Goal: Task Accomplishment & Management: Manage account settings

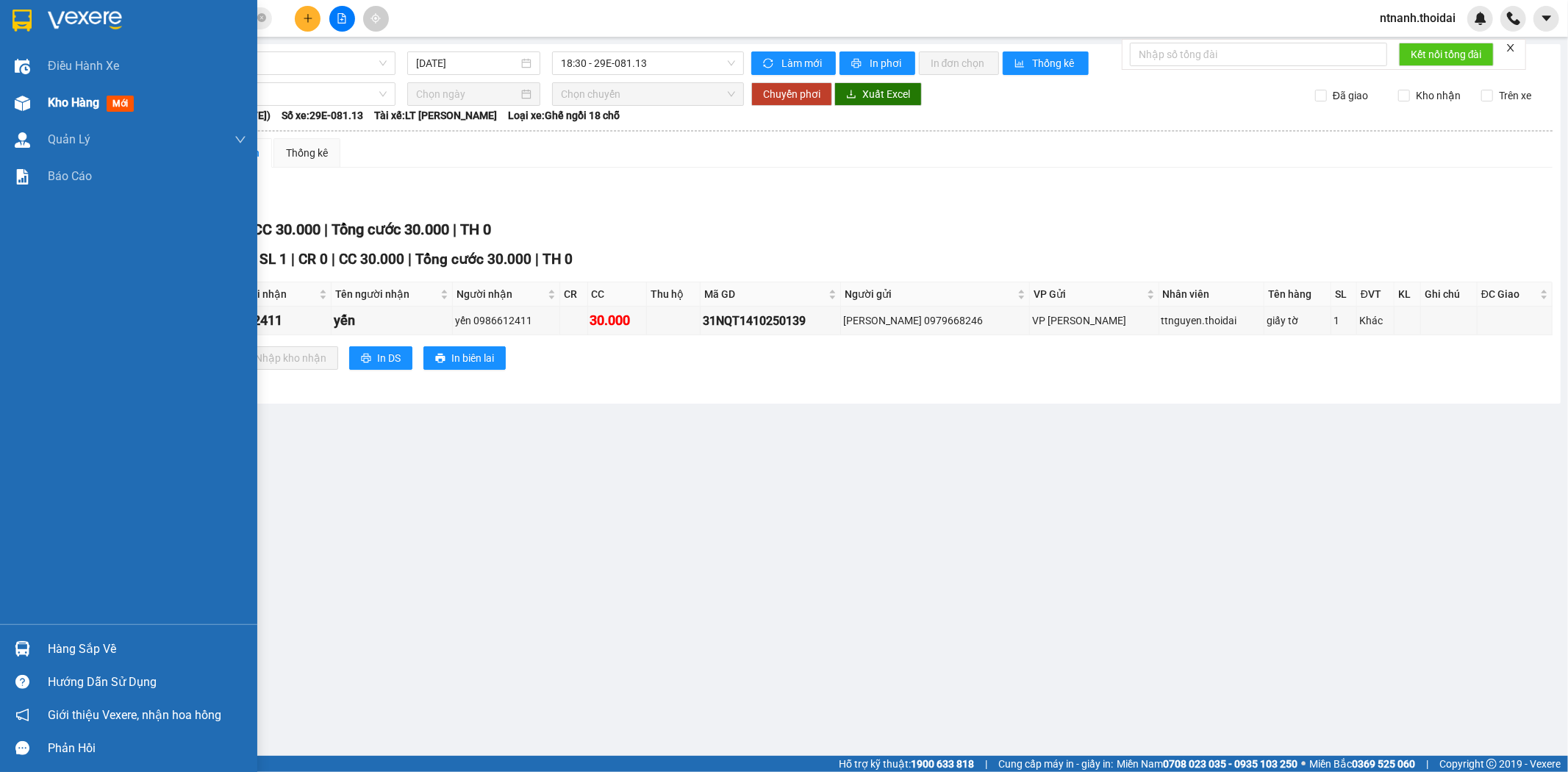
click at [60, 108] on span "Kho hàng" at bounding box center [73, 103] width 52 height 14
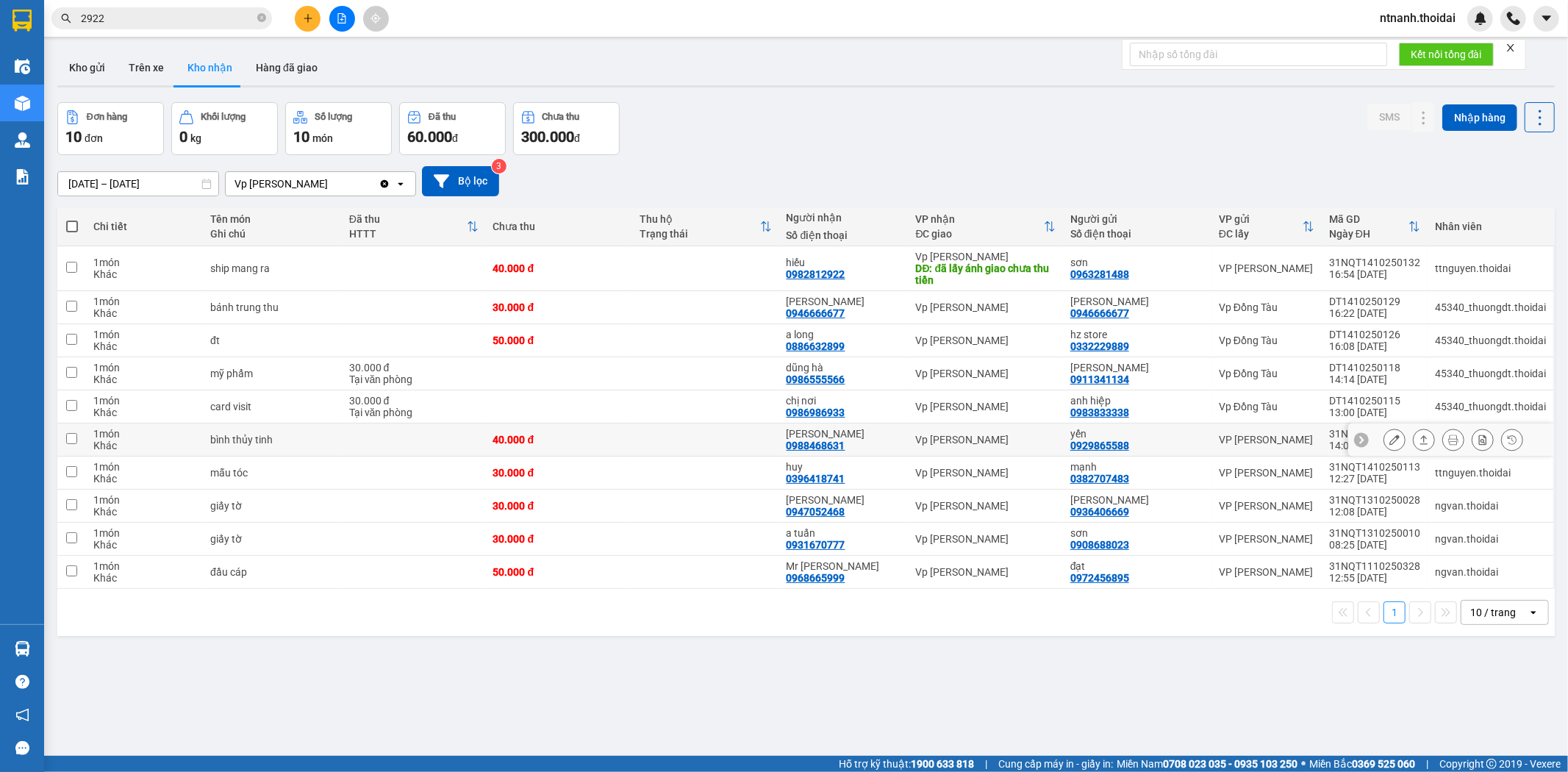
click at [542, 444] on div "40.000 đ" at bounding box center [559, 440] width 132 height 12
checkbox input "true"
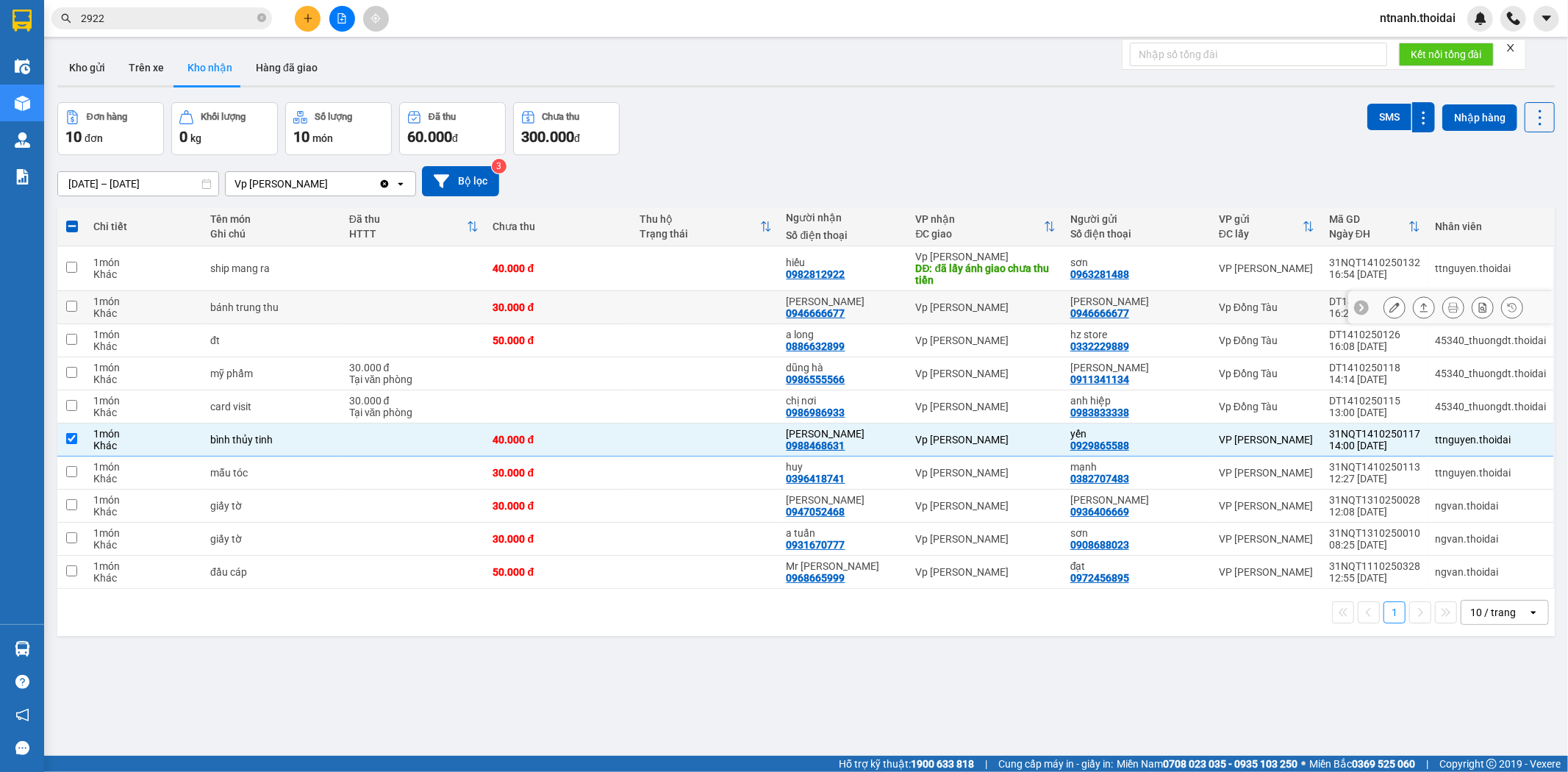
click at [549, 300] on td "30.000 đ" at bounding box center [559, 308] width 147 height 33
checkbox input "true"
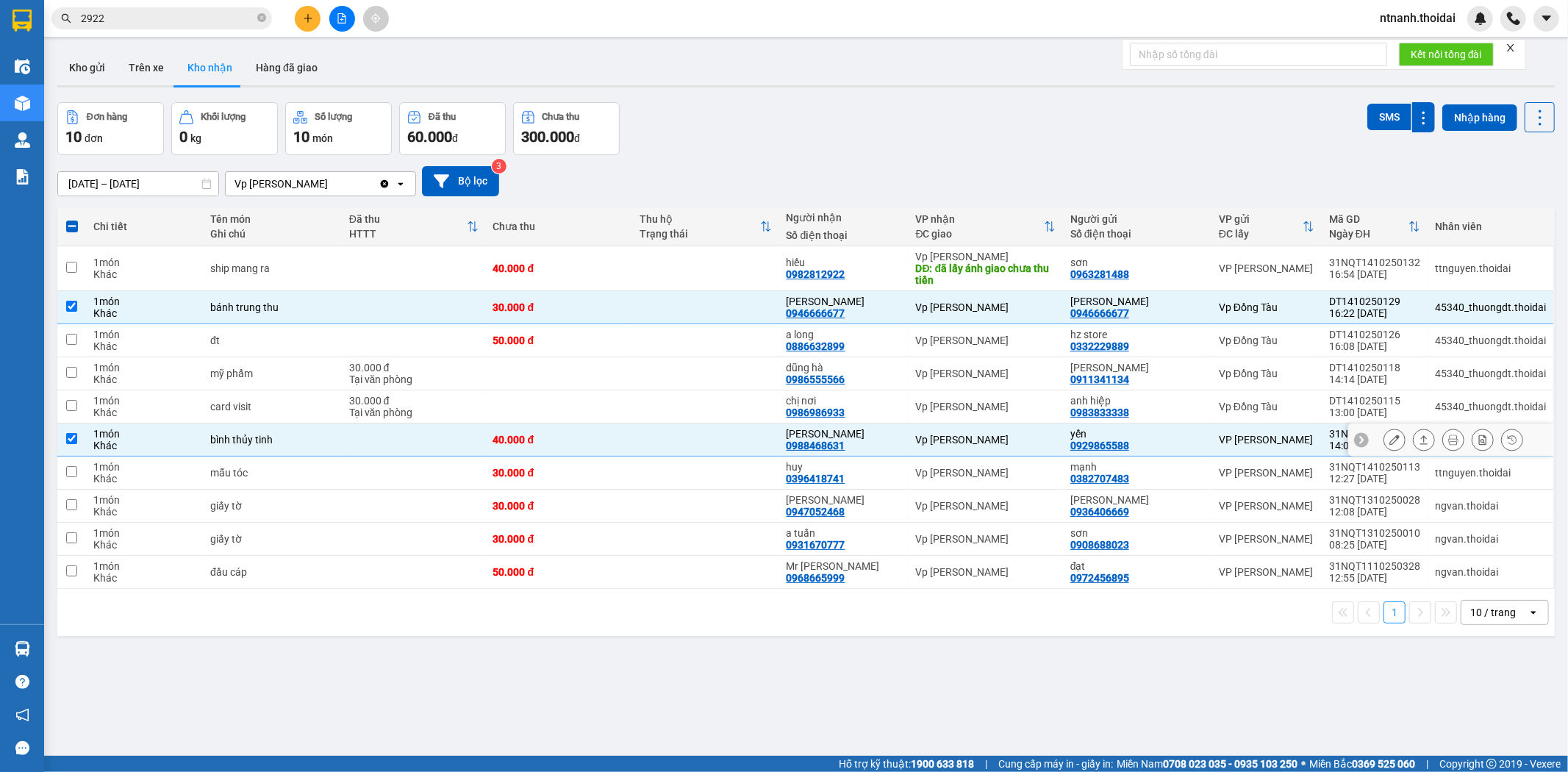
click at [549, 429] on td "40.000 đ" at bounding box center [559, 441] width 147 height 33
checkbox input "false"
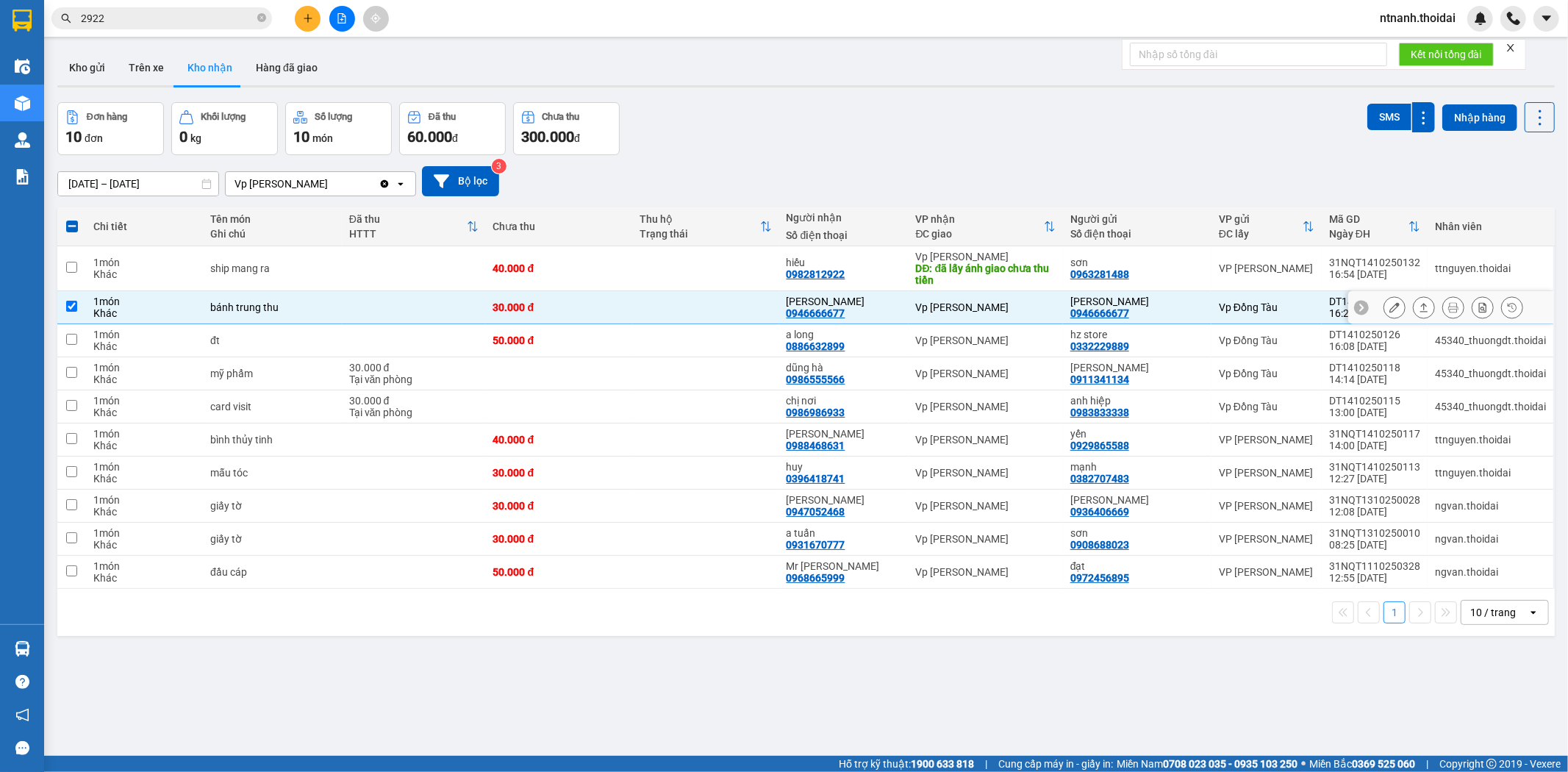
click at [1394, 307] on div at bounding box center [1453, 308] width 139 height 22
click at [1389, 307] on icon at bounding box center [1394, 307] width 10 height 10
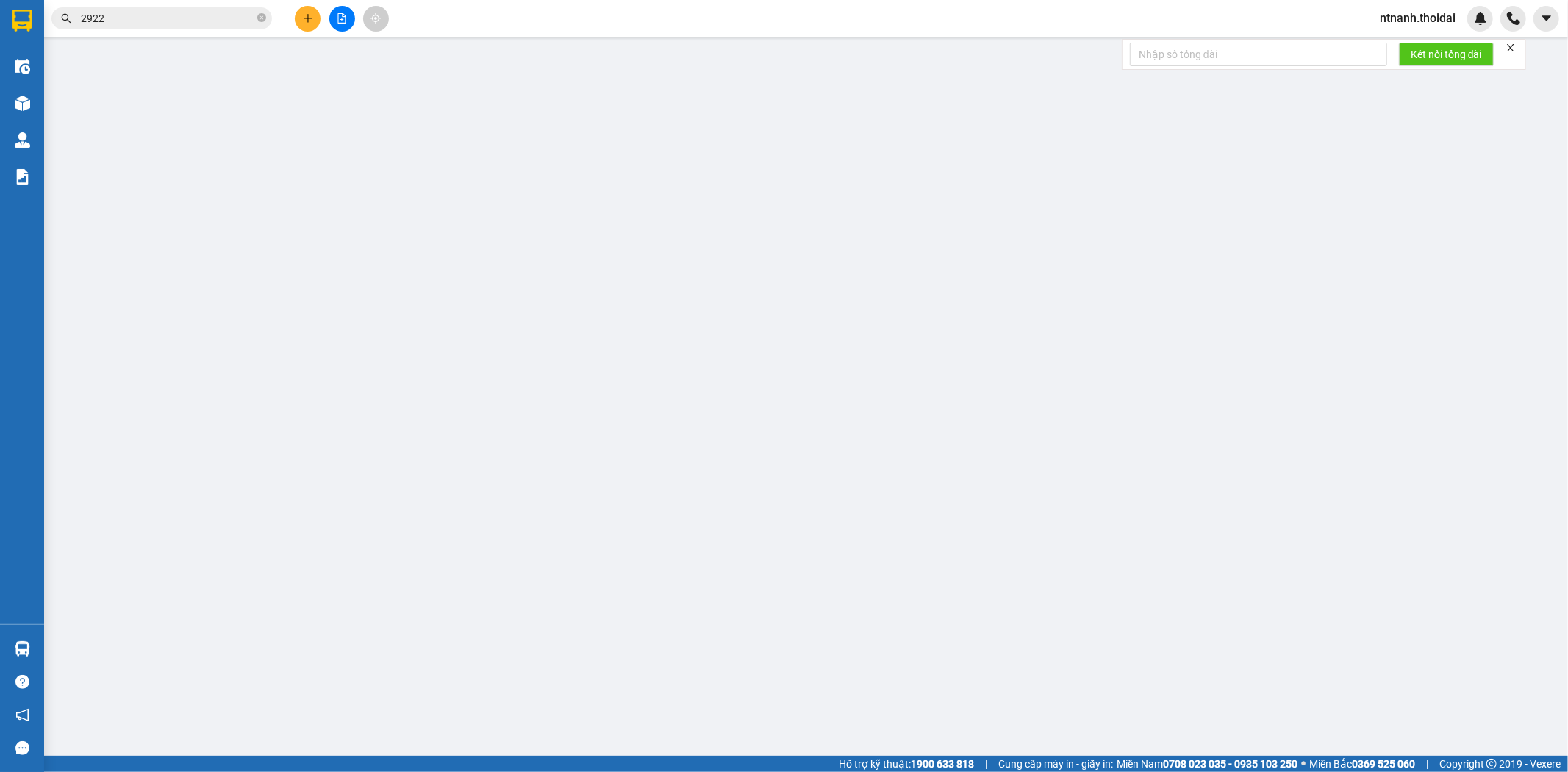
type input "0946666677"
type input "[PERSON_NAME]"
type input "0946666677"
type input "[PERSON_NAME]"
type input "0"
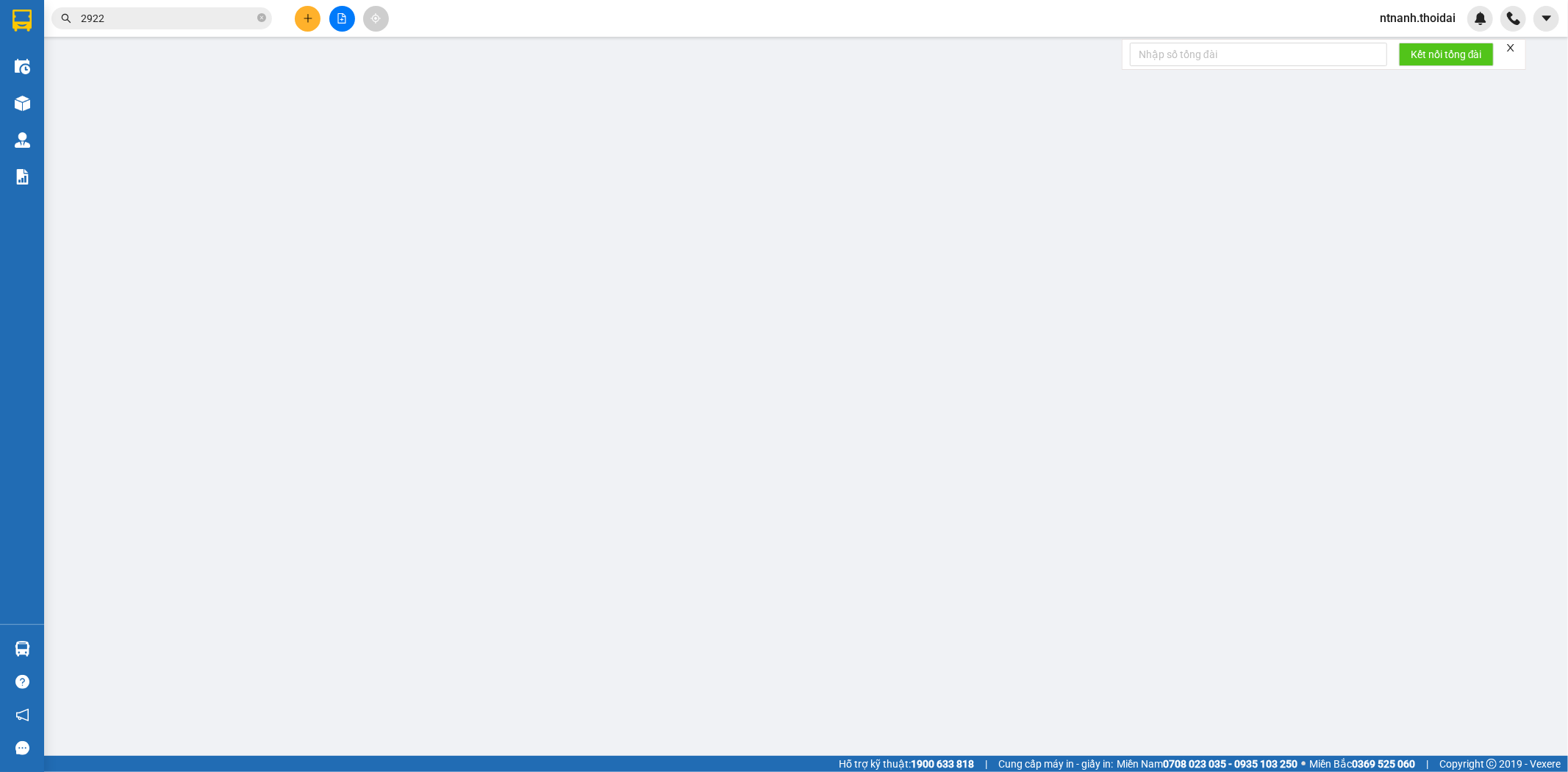
type input "30.000"
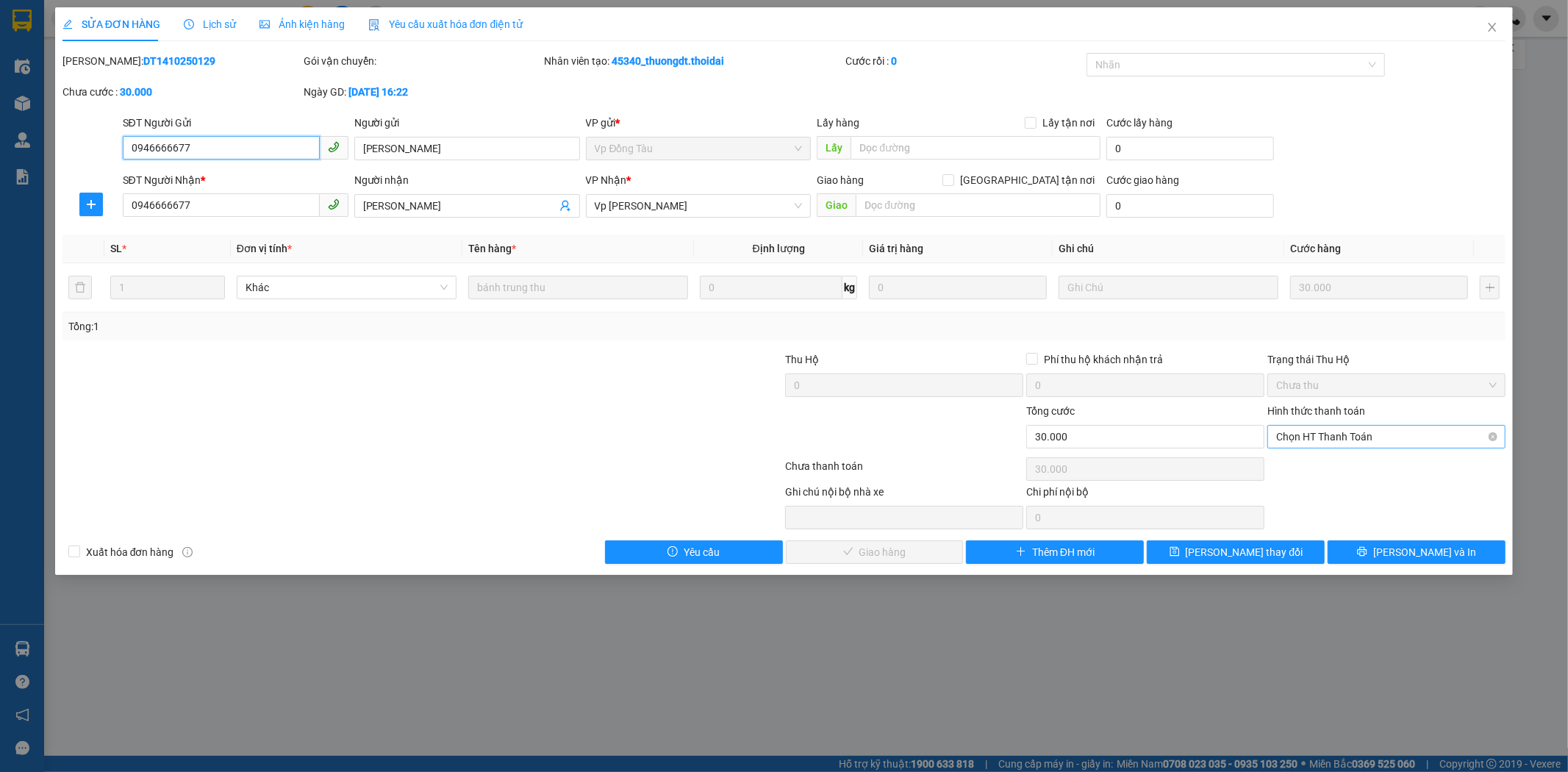
click at [1323, 432] on span "Chọn HT Thanh Toán" at bounding box center [1386, 437] width 221 height 22
click at [1316, 475] on div "Tại văn phòng" at bounding box center [1386, 466] width 238 height 24
type input "0"
click at [952, 539] on div "Total Paid Fee 0 Total UnPaid Fee 30.000 Cash Collection Total Fee Mã ĐH: DT141…" at bounding box center [784, 308] width 1444 height 511
click at [944, 552] on button "[PERSON_NAME] và Giao hàng" at bounding box center [874, 552] width 178 height 24
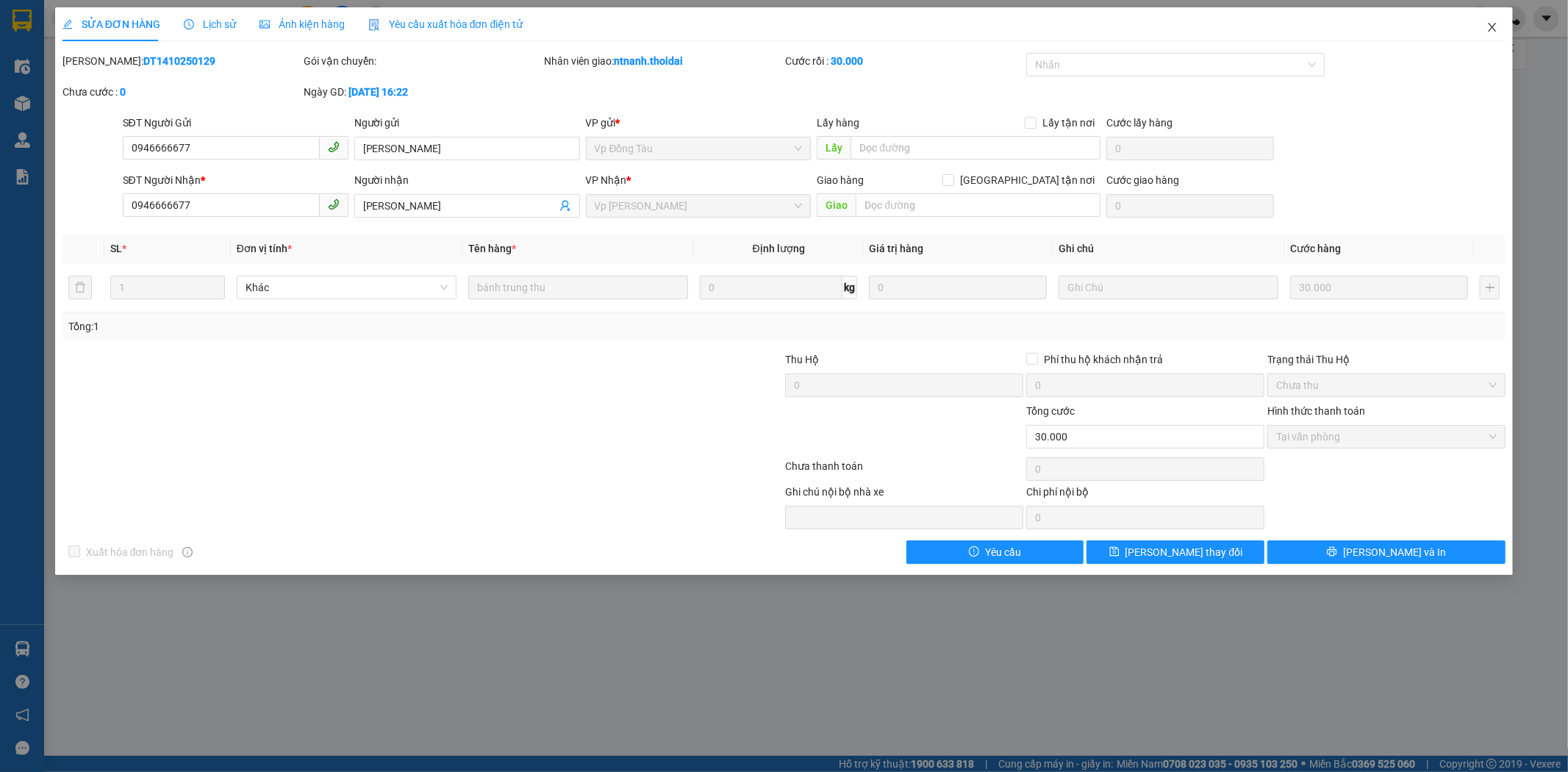
click at [1501, 22] on span "Close" at bounding box center [1492, 28] width 41 height 41
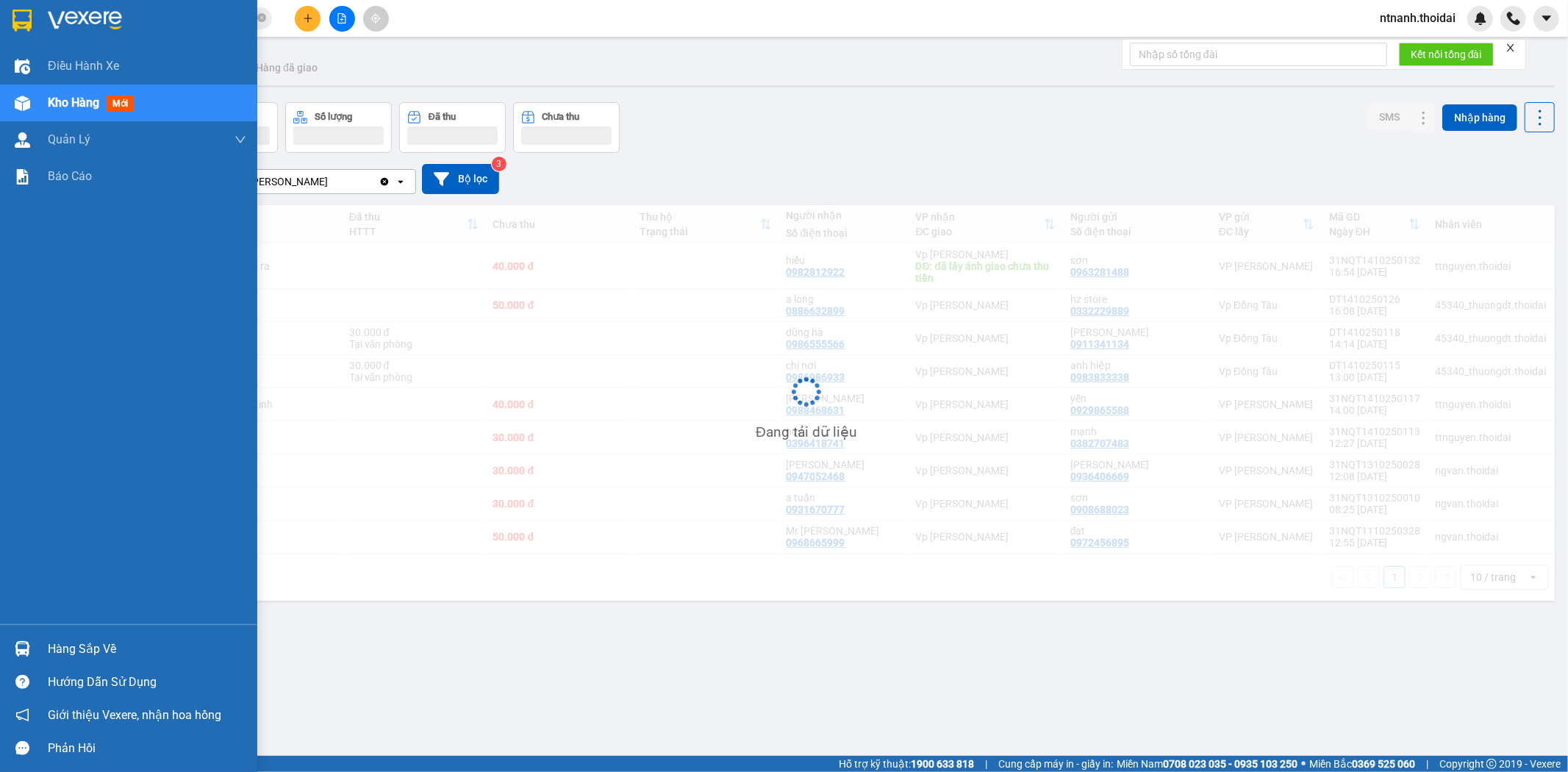
click at [18, 636] on div at bounding box center [22, 649] width 25 height 25
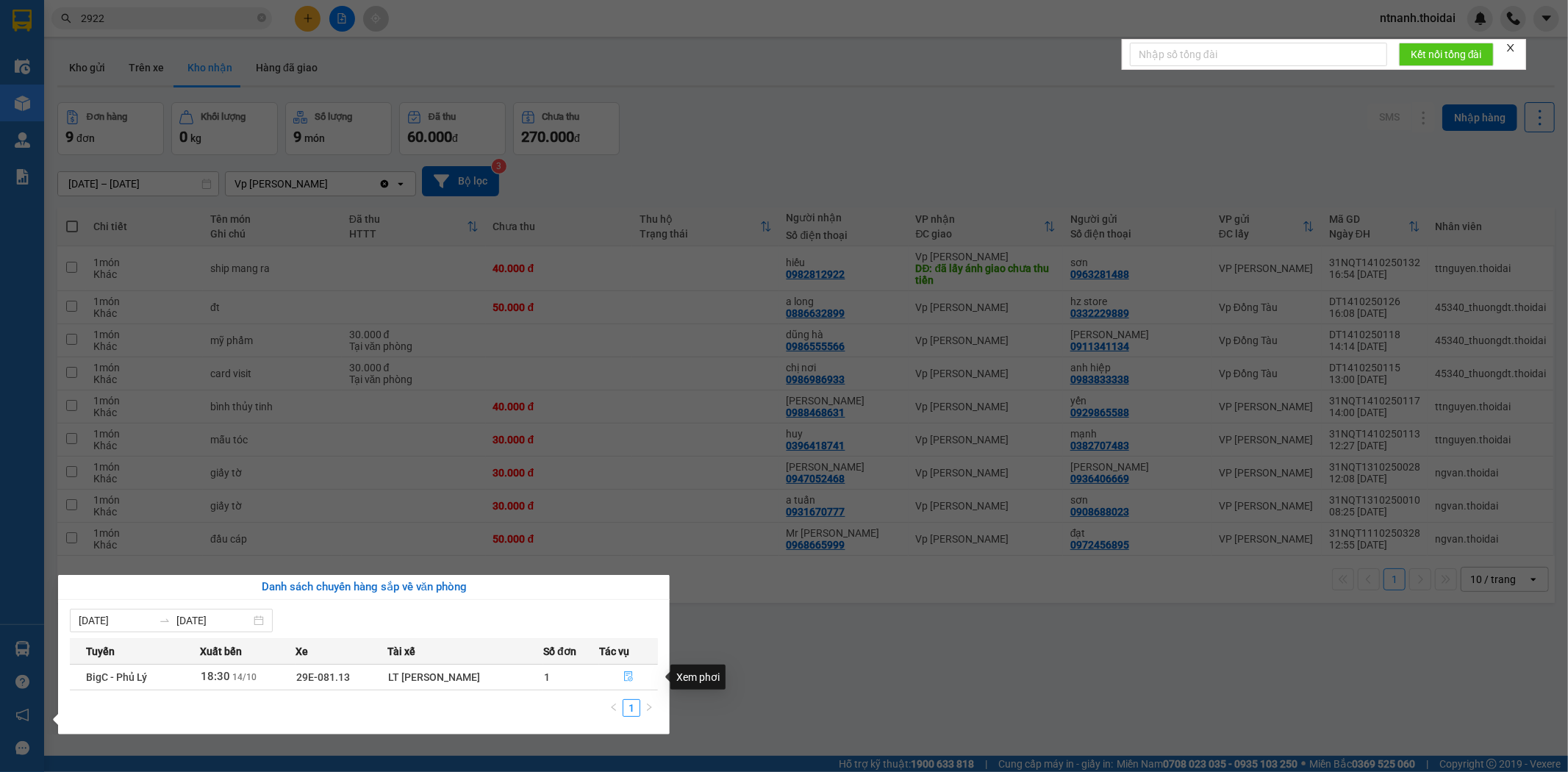
click at [625, 672] on icon "file-done" at bounding box center [628, 676] width 9 height 10
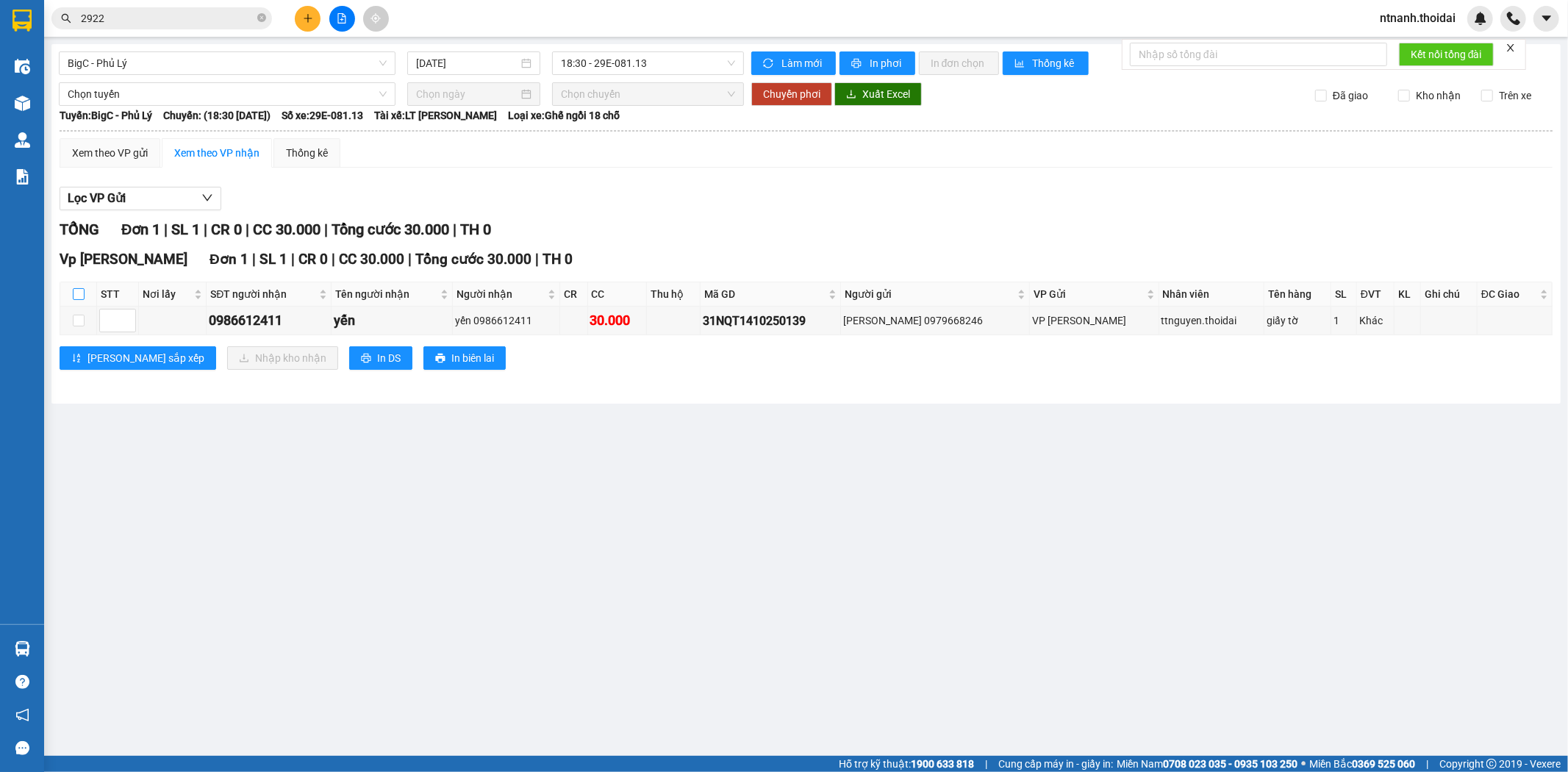
drag, startPoint x: 73, startPoint y: 295, endPoint x: 99, endPoint y: 303, distance: 27.2
click at [73, 292] on input "checkbox" at bounding box center [78, 294] width 12 height 12
checkbox input "true"
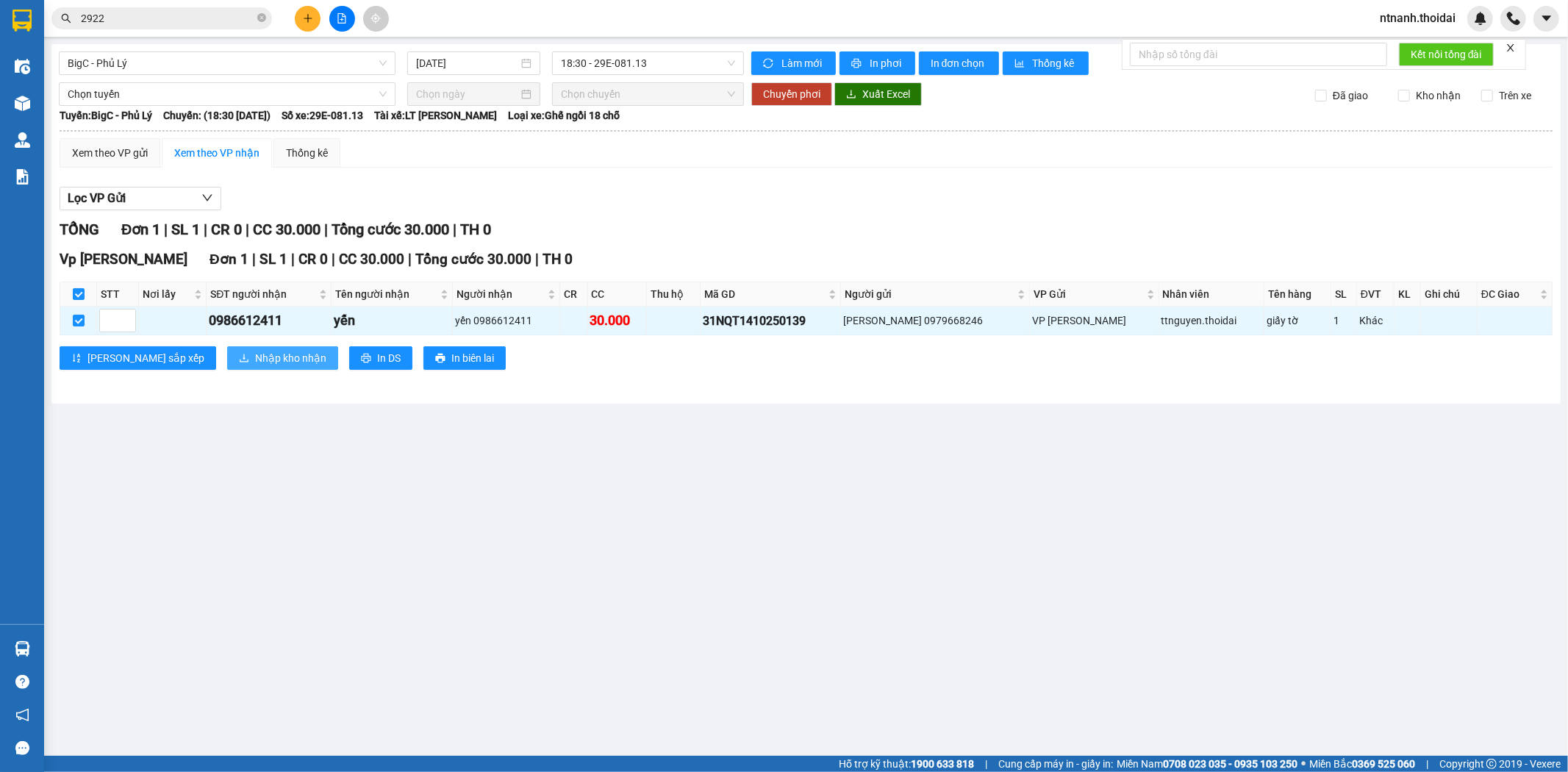
click at [255, 357] on span "Nhập kho nhận" at bounding box center [291, 358] width 72 height 16
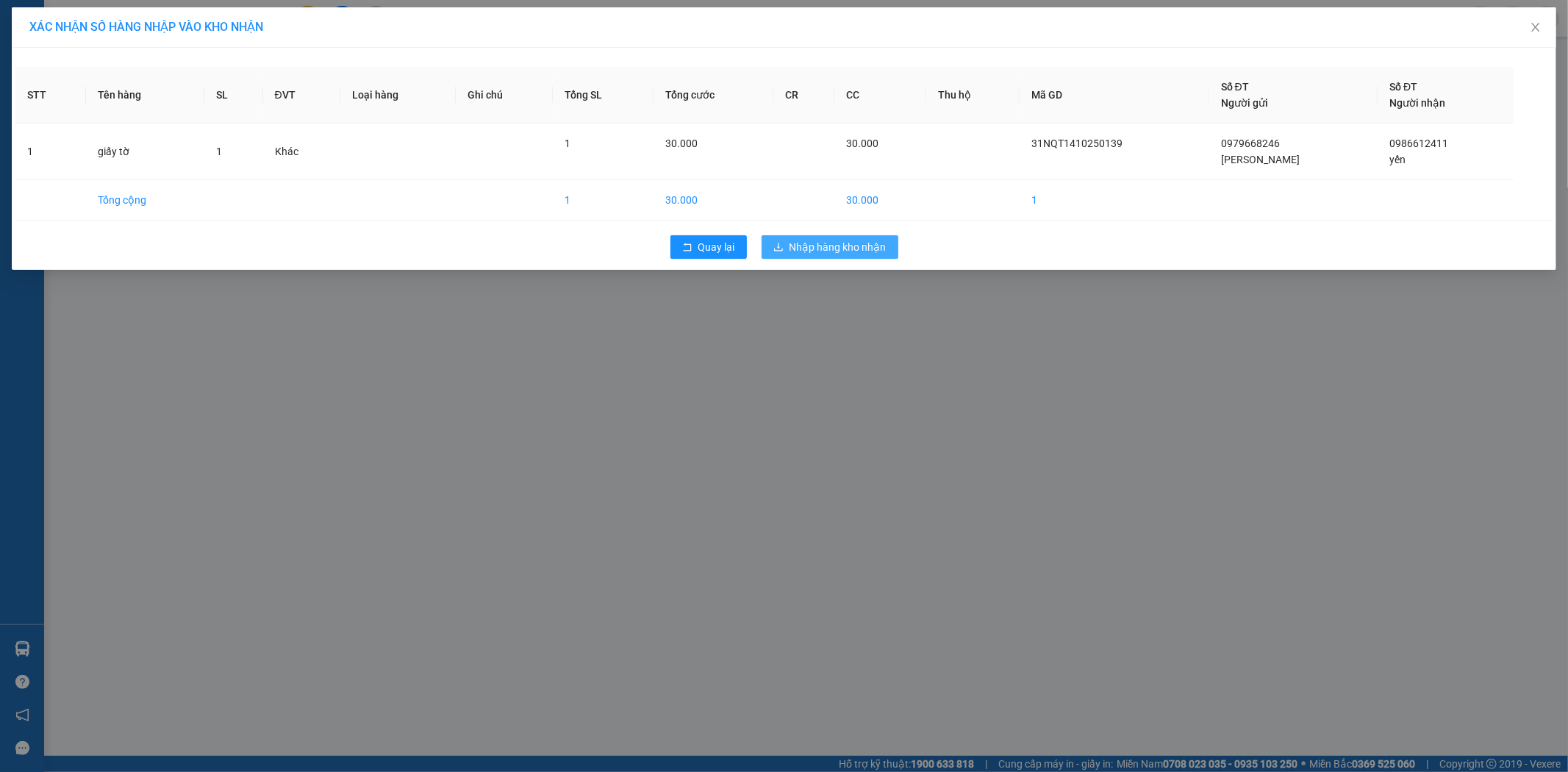
click at [841, 244] on span "Nhập hàng kho nhận" at bounding box center [838, 247] width 97 height 16
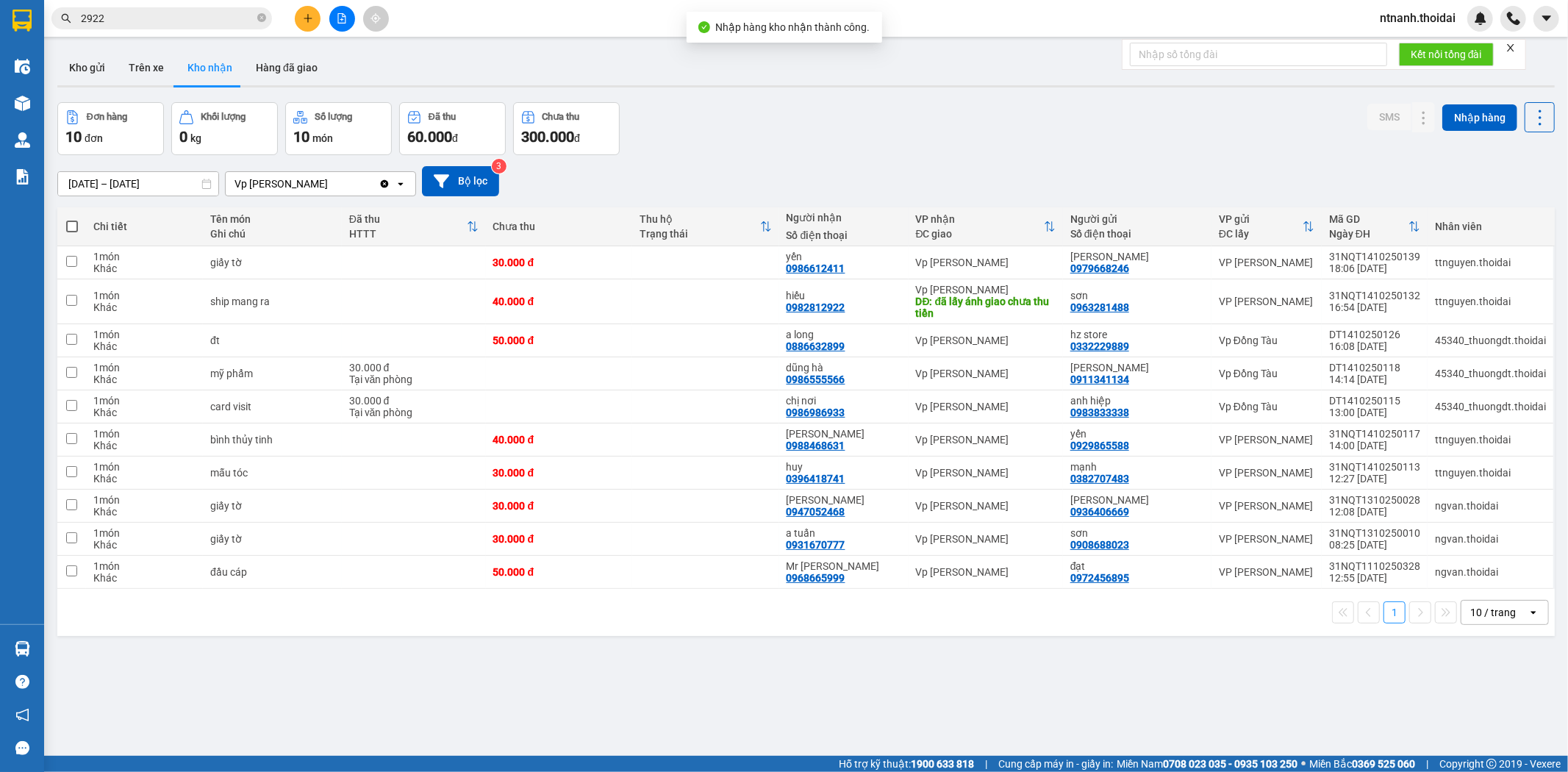
click at [191, 67] on button "Kho nhận" at bounding box center [210, 68] width 68 height 35
click at [1416, 442] on button at bounding box center [1424, 440] width 21 height 25
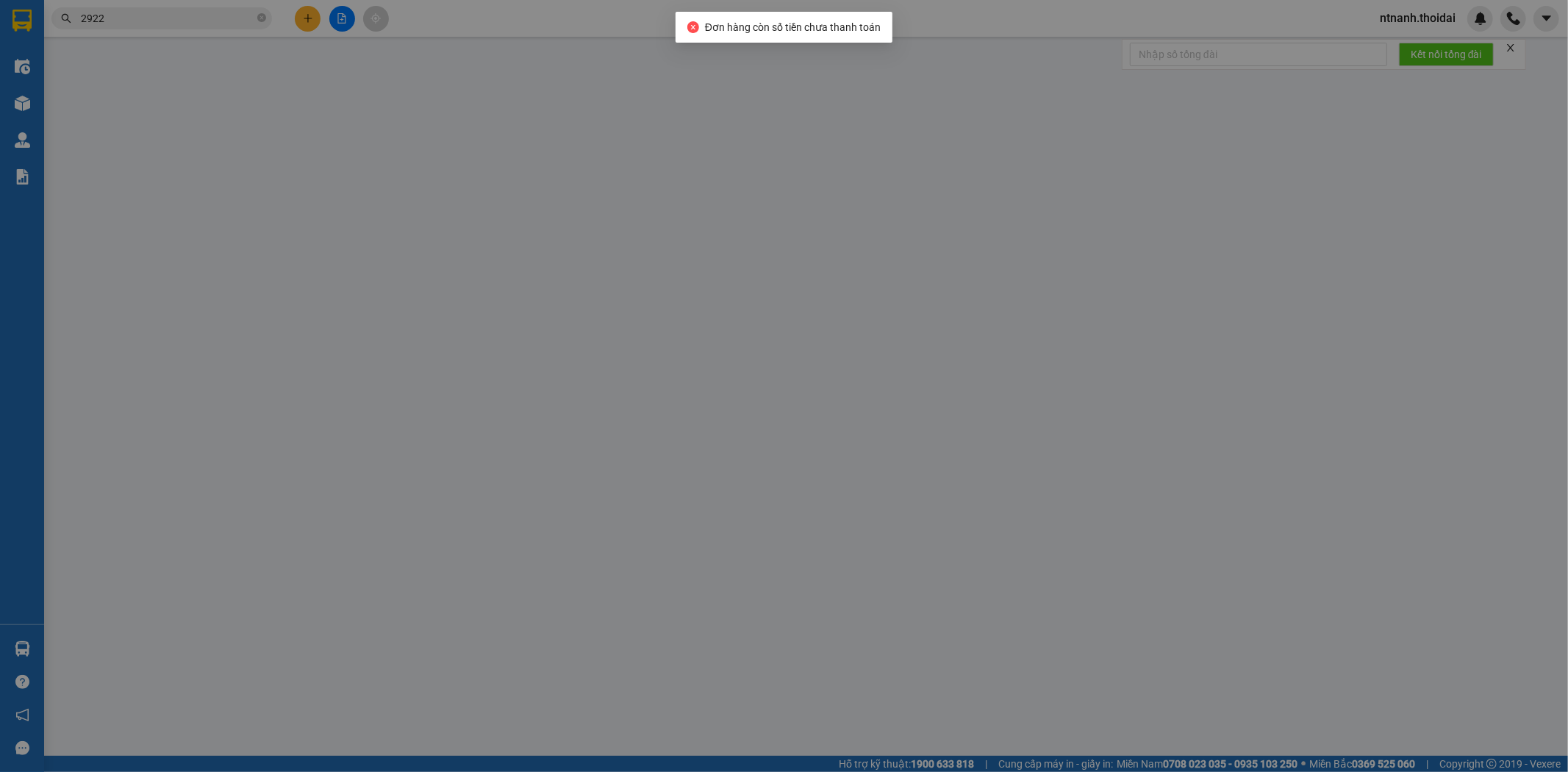
type input "0929865588"
type input "yến"
type input "0988468631"
type input "[PERSON_NAME]"
type input "0"
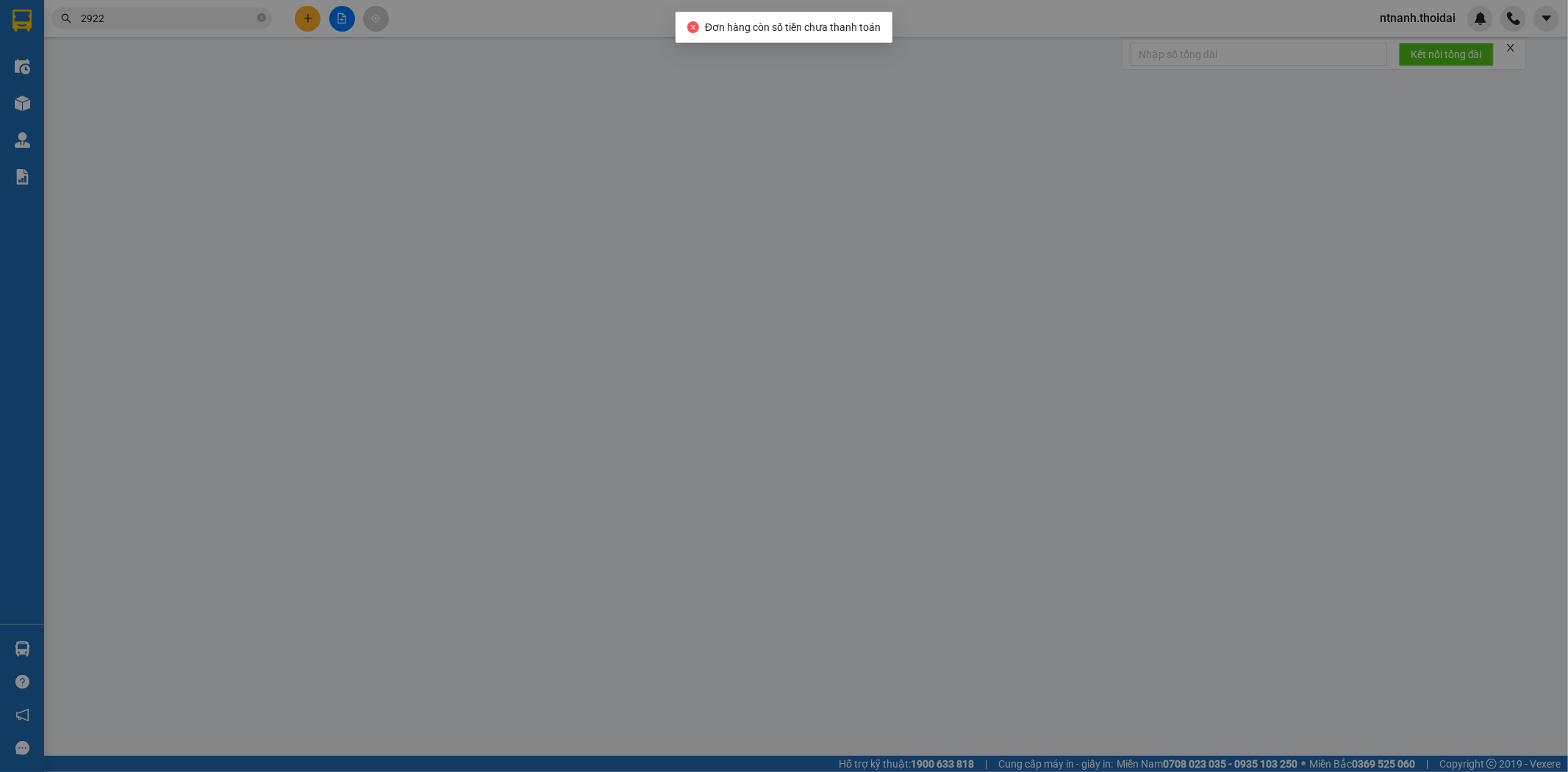
type input "40.000"
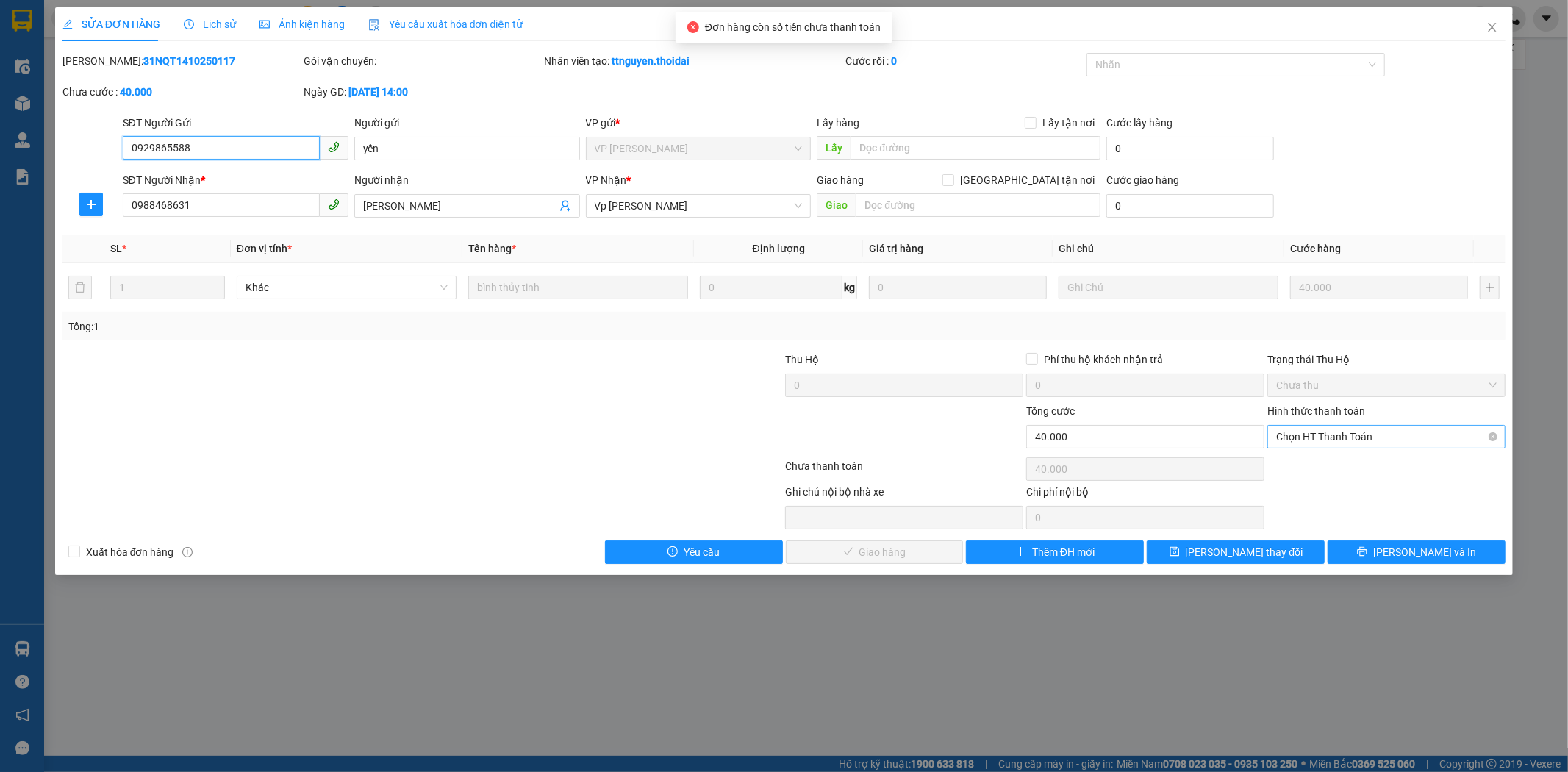
click at [1385, 429] on span "Chọn HT Thanh Toán" at bounding box center [1386, 437] width 221 height 22
click at [1375, 463] on div "Tại văn phòng" at bounding box center [1386, 466] width 221 height 16
type input "0"
click at [905, 546] on span "[PERSON_NAME] và Giao hàng" at bounding box center [884, 552] width 141 height 16
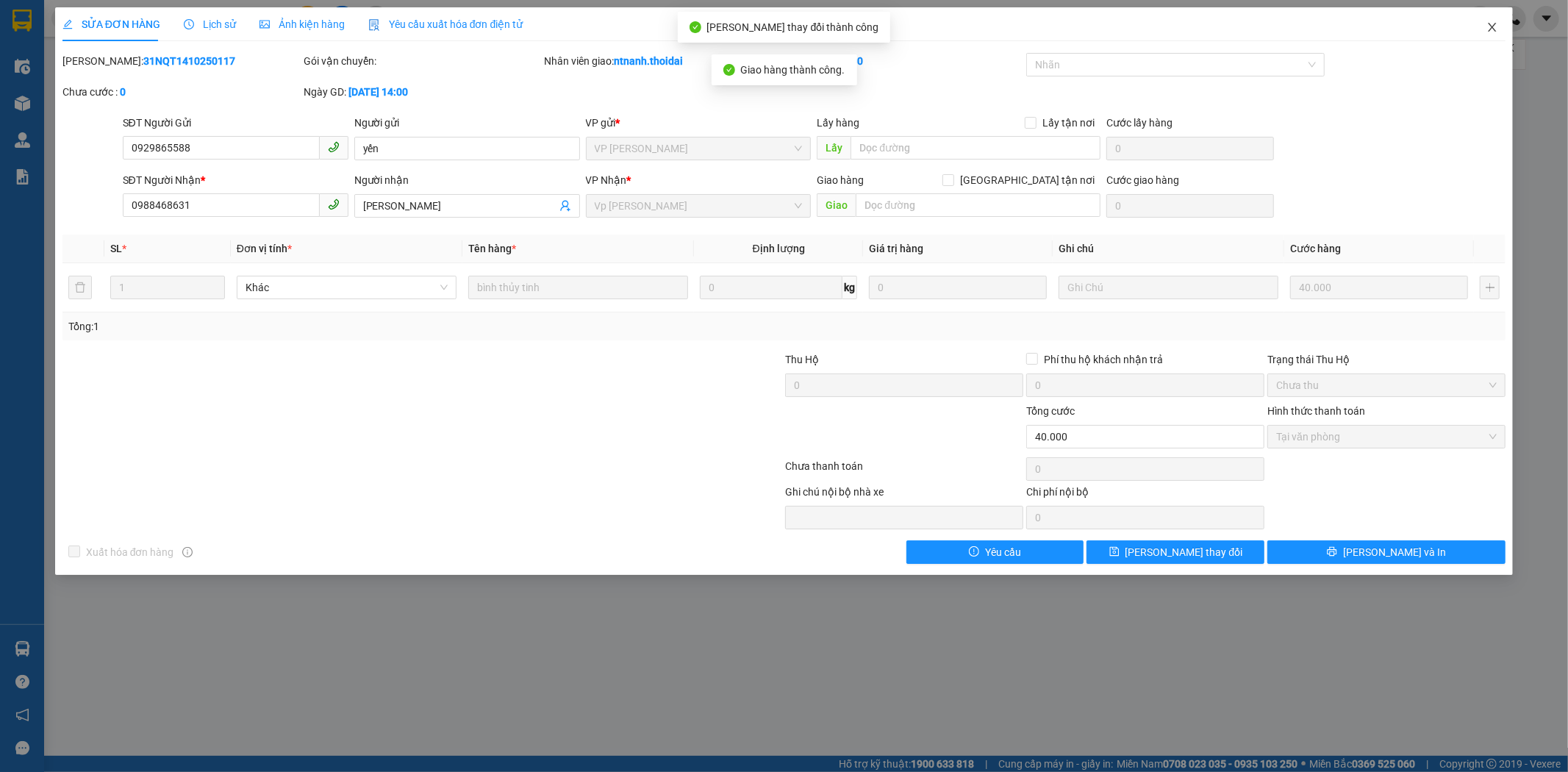
click at [1492, 26] on icon "close" at bounding box center [1492, 27] width 12 height 12
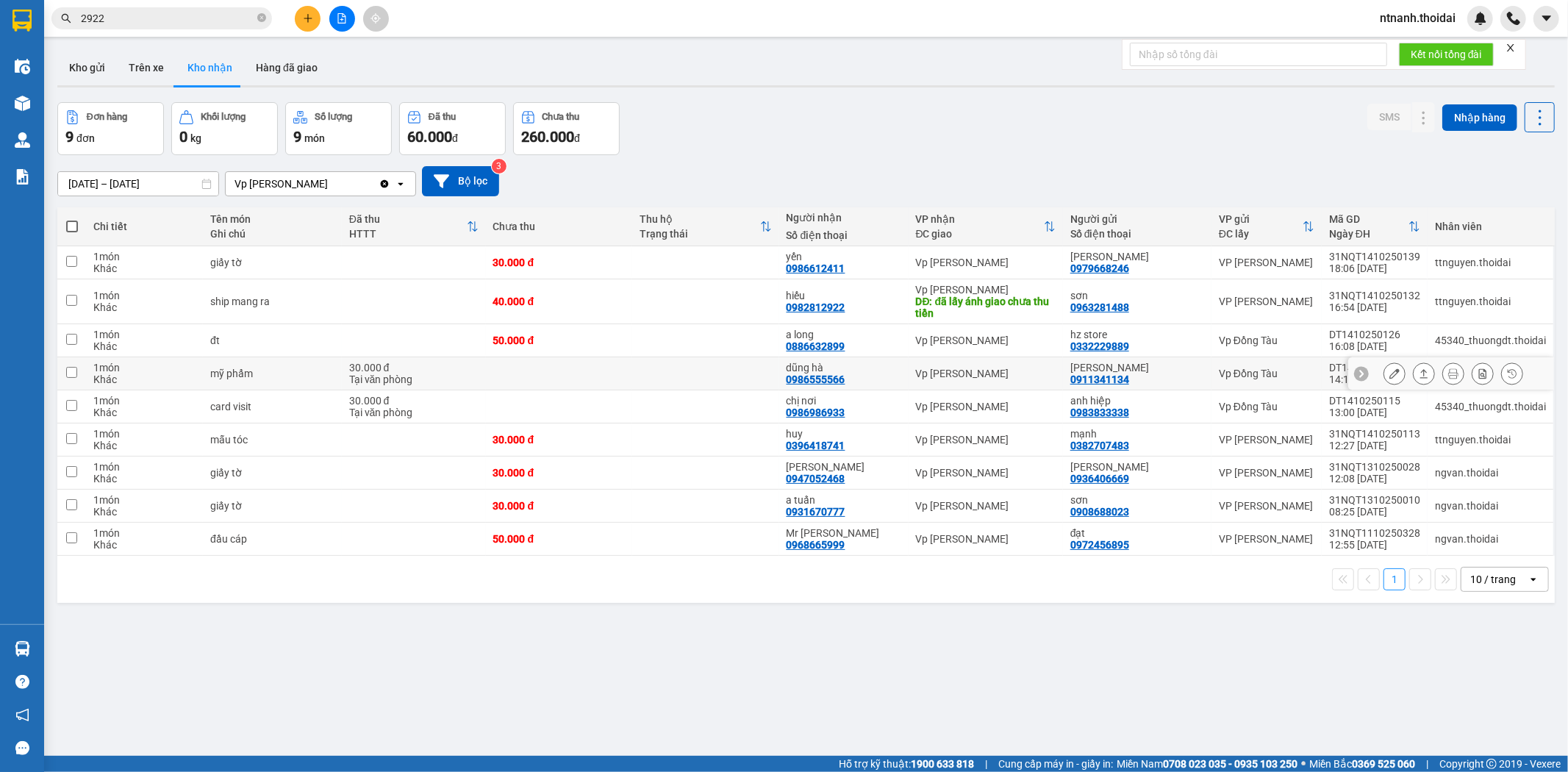
click at [1414, 375] on button at bounding box center [1424, 374] width 21 height 25
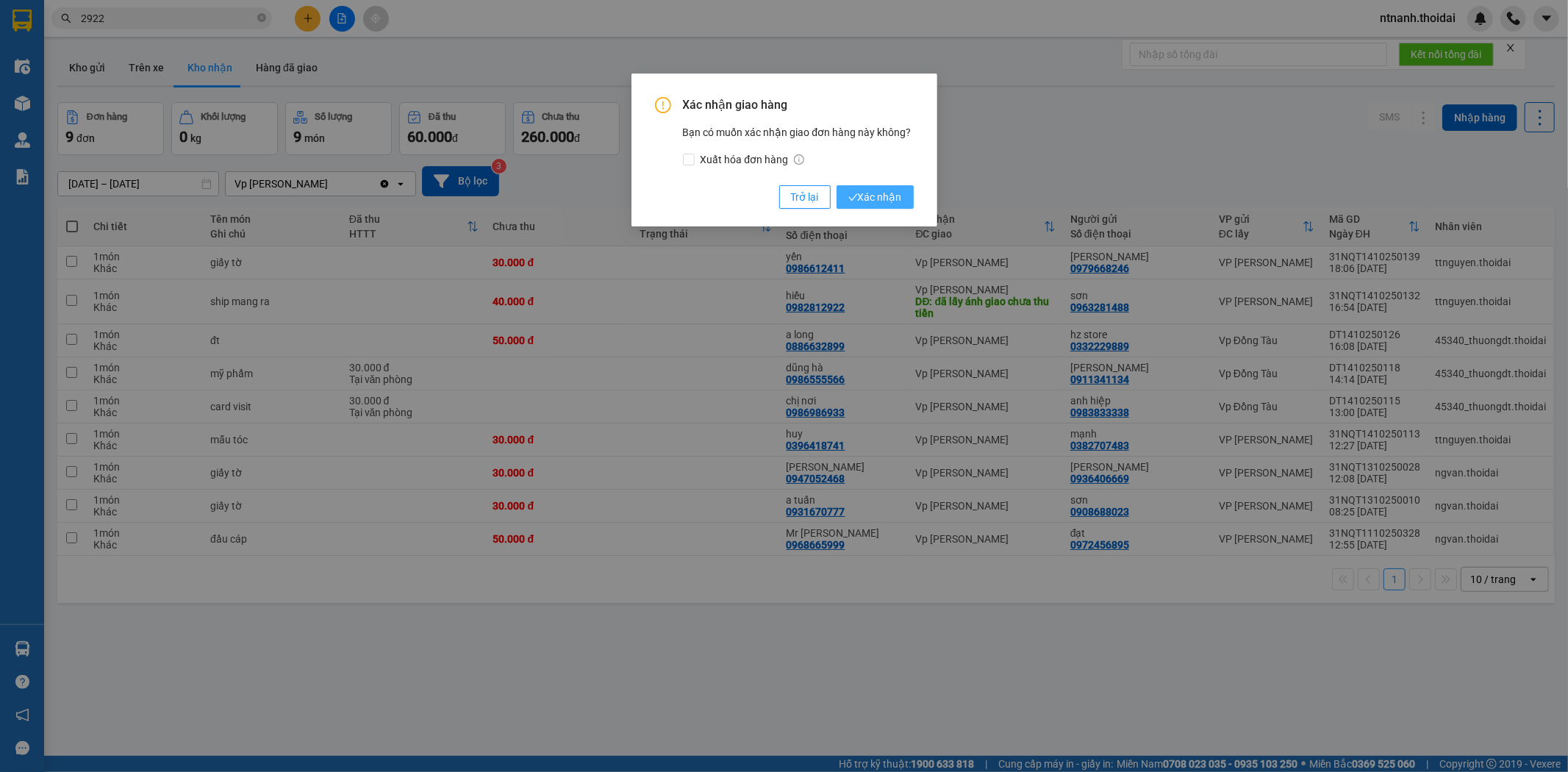
click at [872, 194] on span "Xác nhận" at bounding box center [874, 197] width 53 height 16
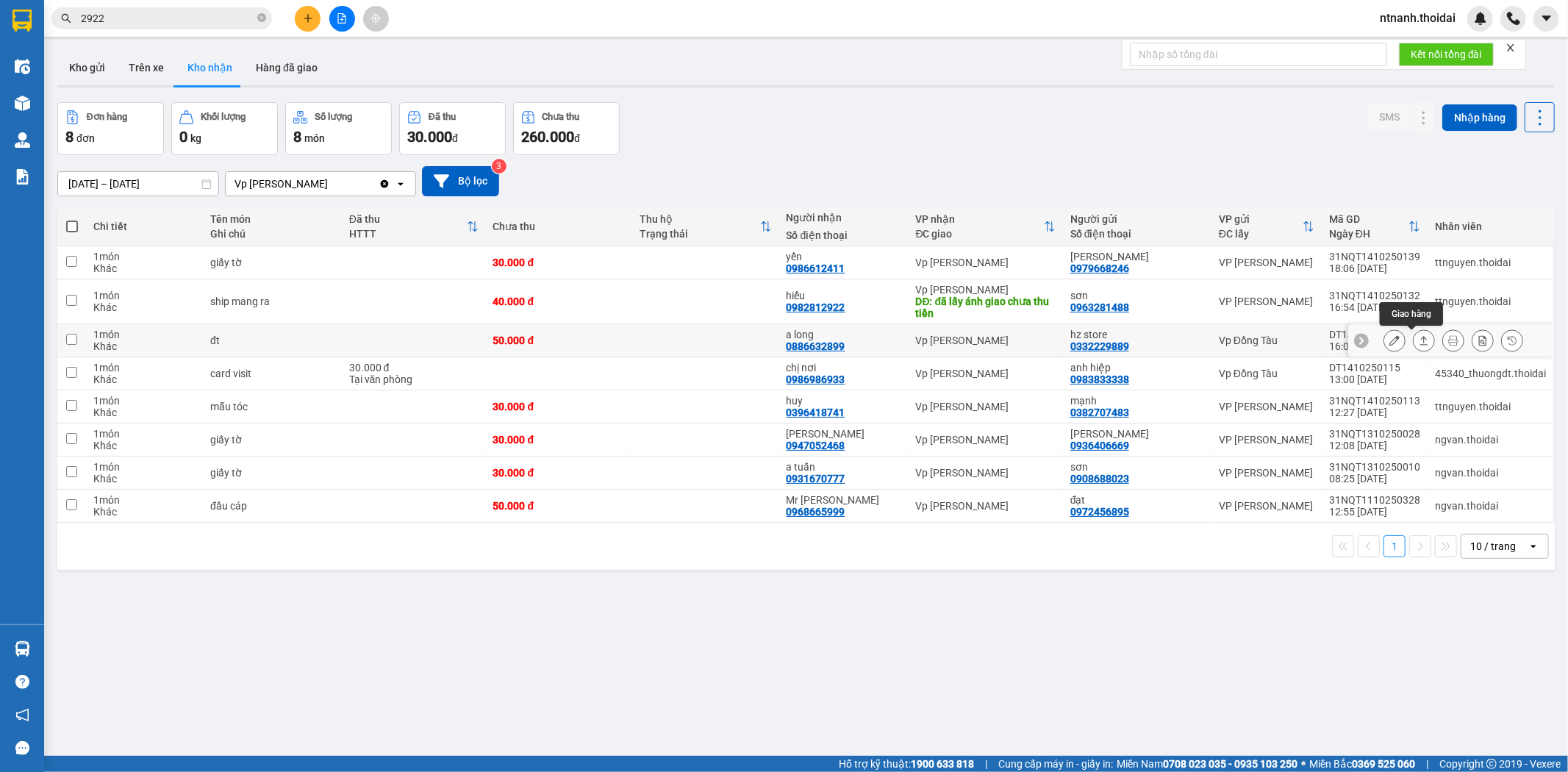
click at [1414, 339] on button at bounding box center [1424, 341] width 21 height 25
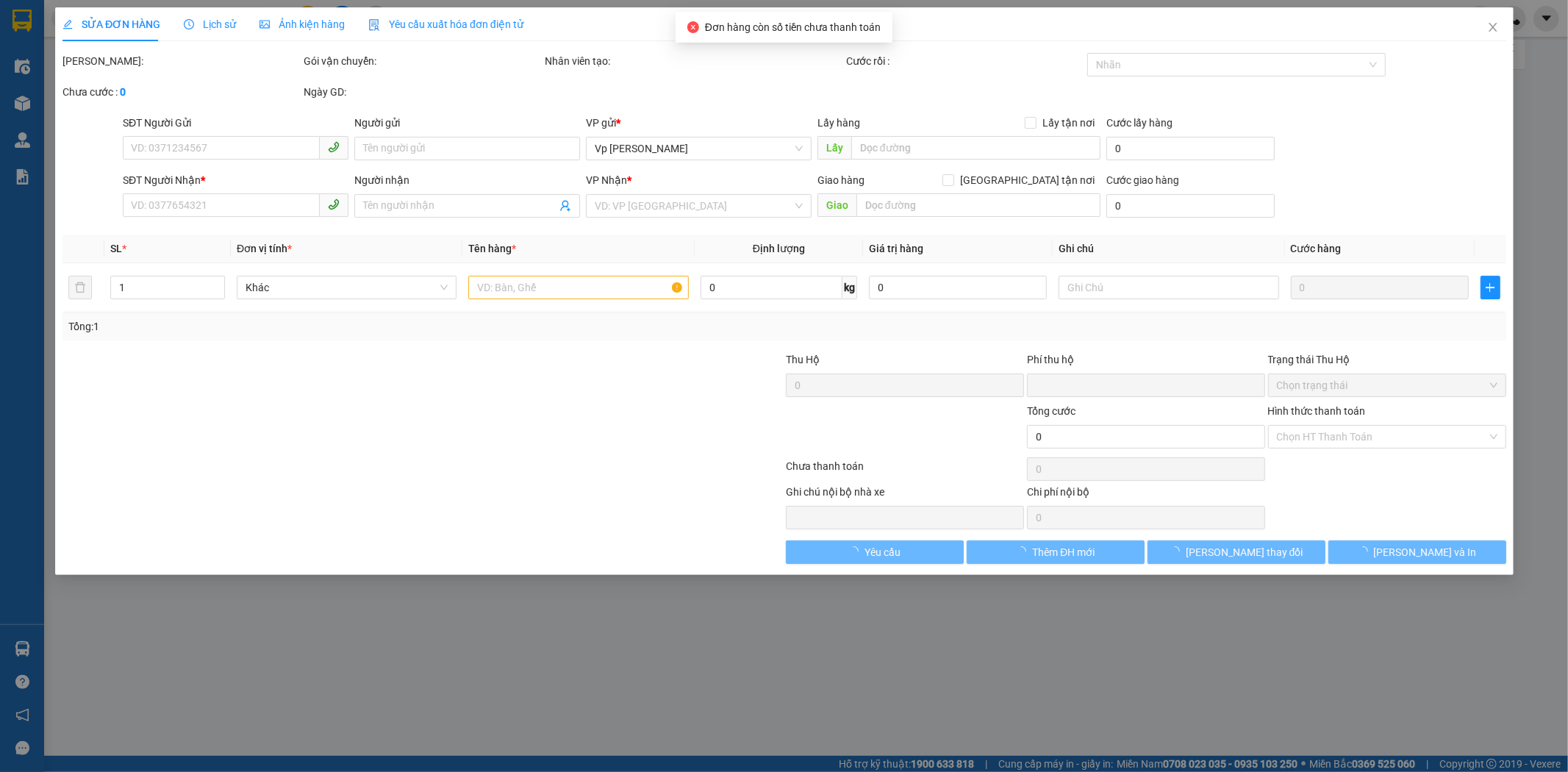
type input "0332229889"
type input "hz store"
type input "0886632899"
type input "a long"
type input "0"
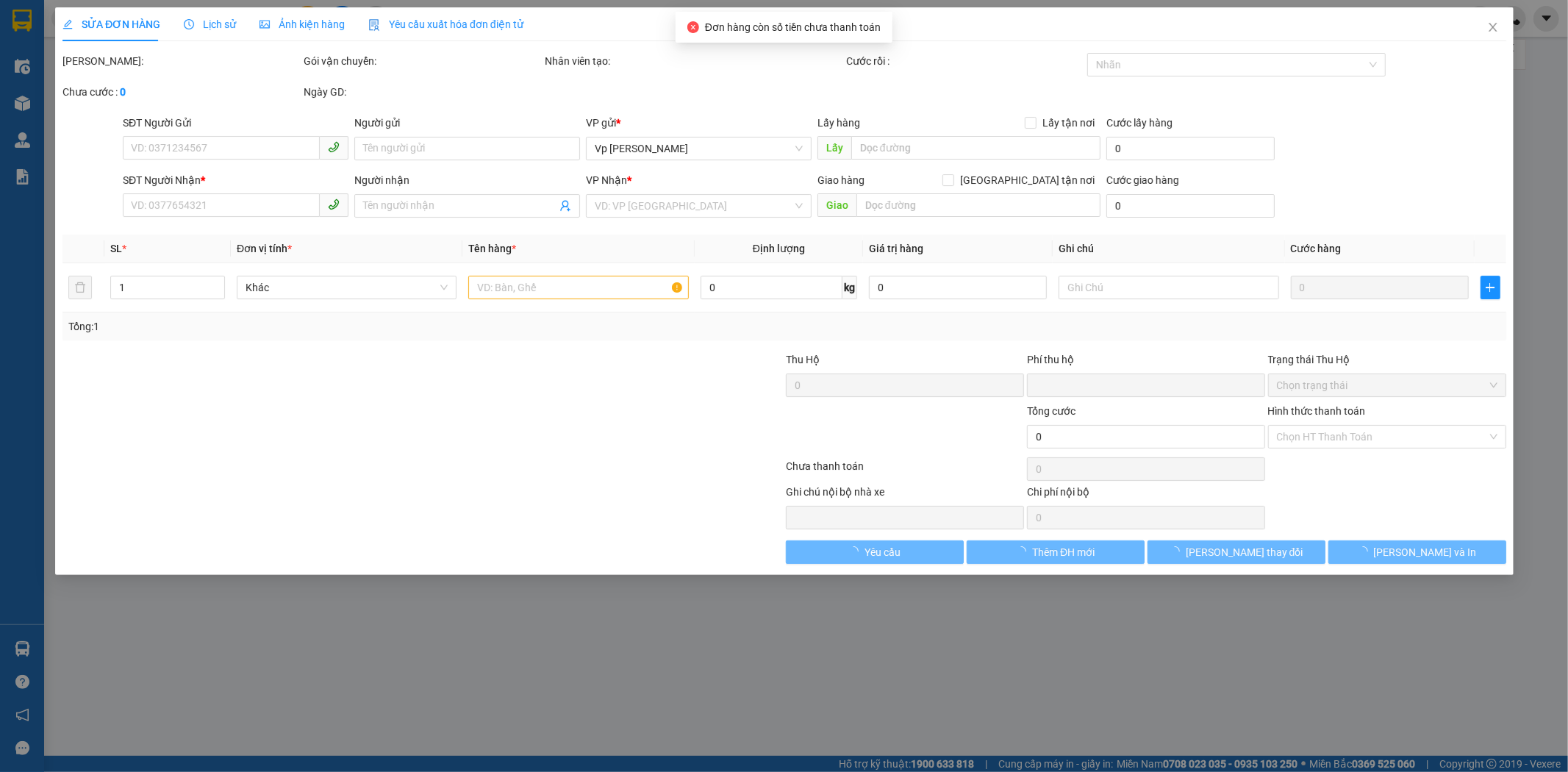
type input "50.000"
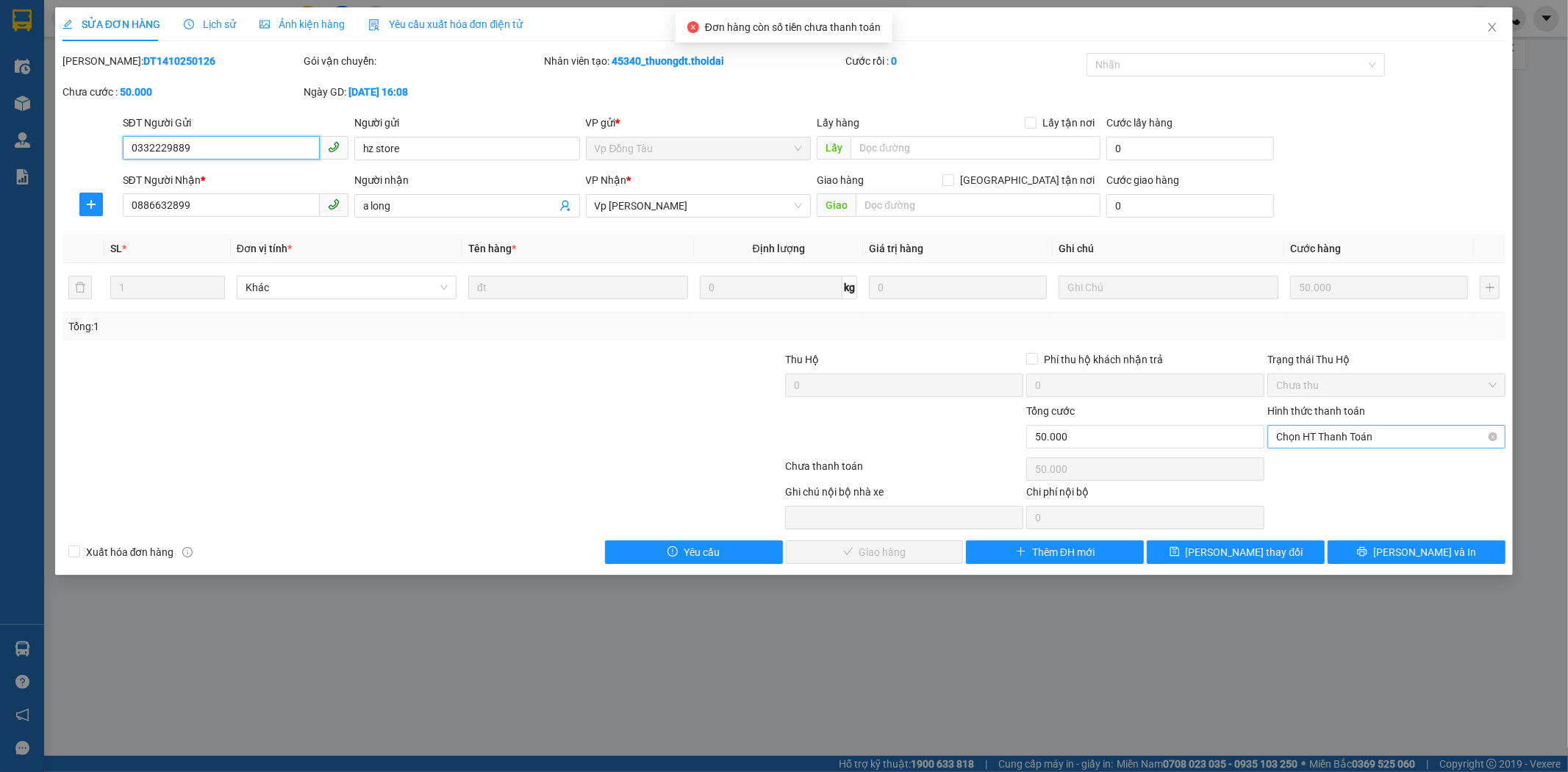
click at [1341, 436] on span "Chọn HT Thanh Toán" at bounding box center [1386, 437] width 221 height 22
click at [1331, 464] on div "Tại văn phòng" at bounding box center [1386, 466] width 221 height 16
type input "0"
click at [951, 548] on button "[PERSON_NAME] và Giao hàng" at bounding box center [874, 552] width 178 height 24
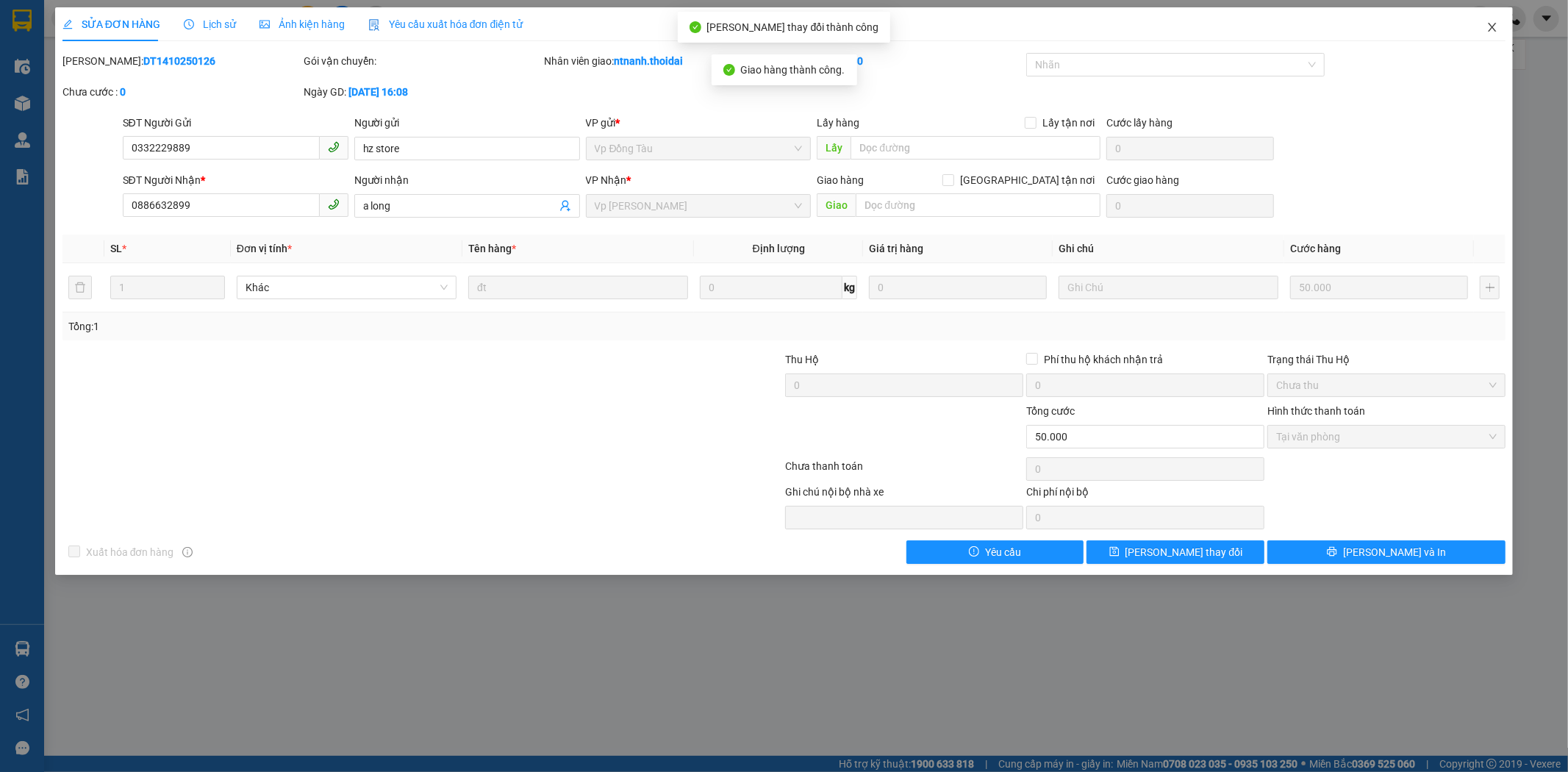
click at [1495, 20] on span "Close" at bounding box center [1492, 28] width 41 height 41
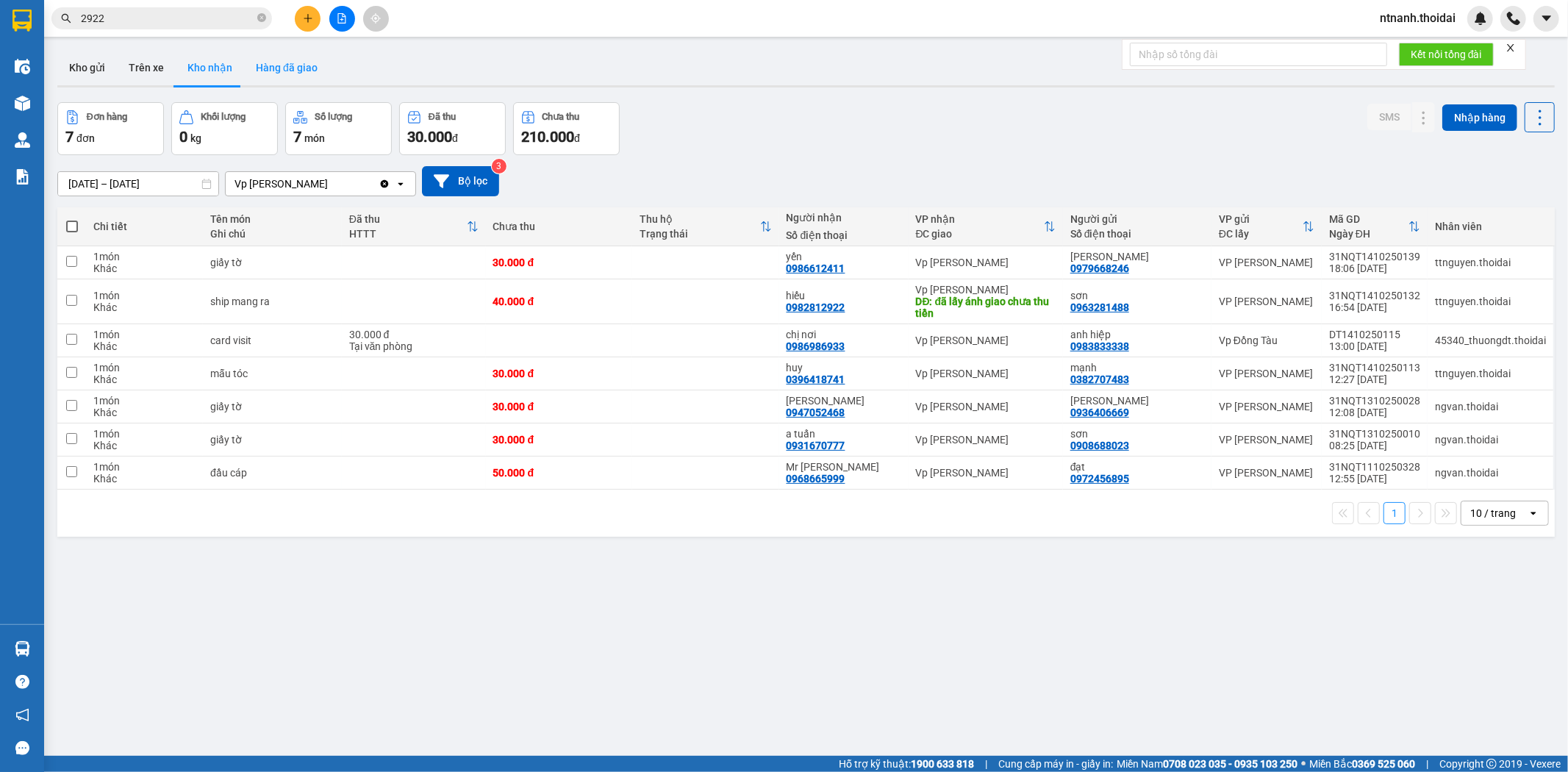
click at [256, 64] on button "Hàng đã giao" at bounding box center [286, 68] width 85 height 35
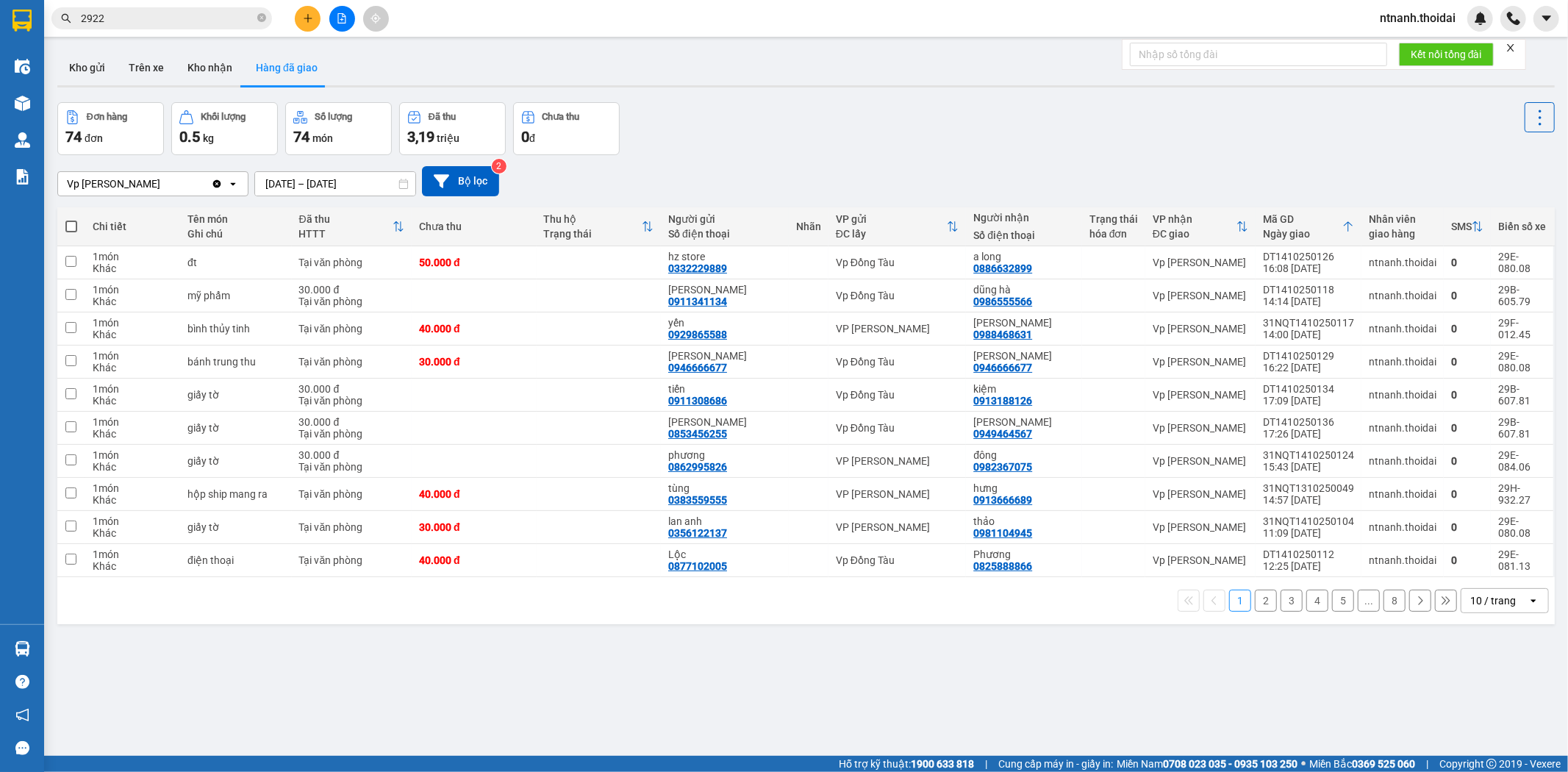
click at [1211, 696] on div "ver 1.8.147 Kho gửi Trên xe Kho nhận Hàng đã giao Đơn hàng 74 đơn Khối lượng 0.…" at bounding box center [806, 429] width 1509 height 772
click at [1254, 605] on button "2" at bounding box center [1265, 601] width 22 height 22
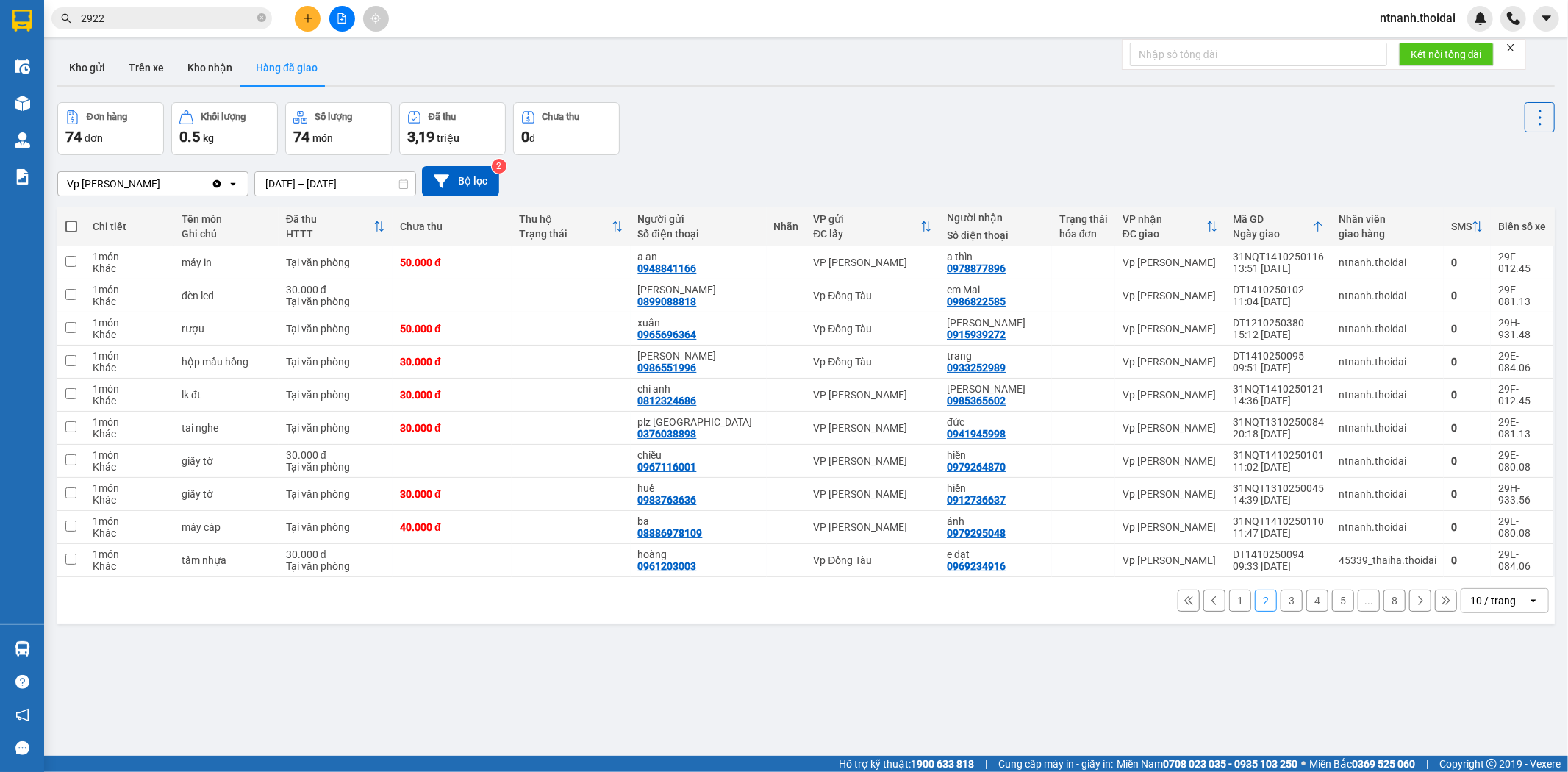
click at [1235, 605] on button "1" at bounding box center [1240, 601] width 22 height 22
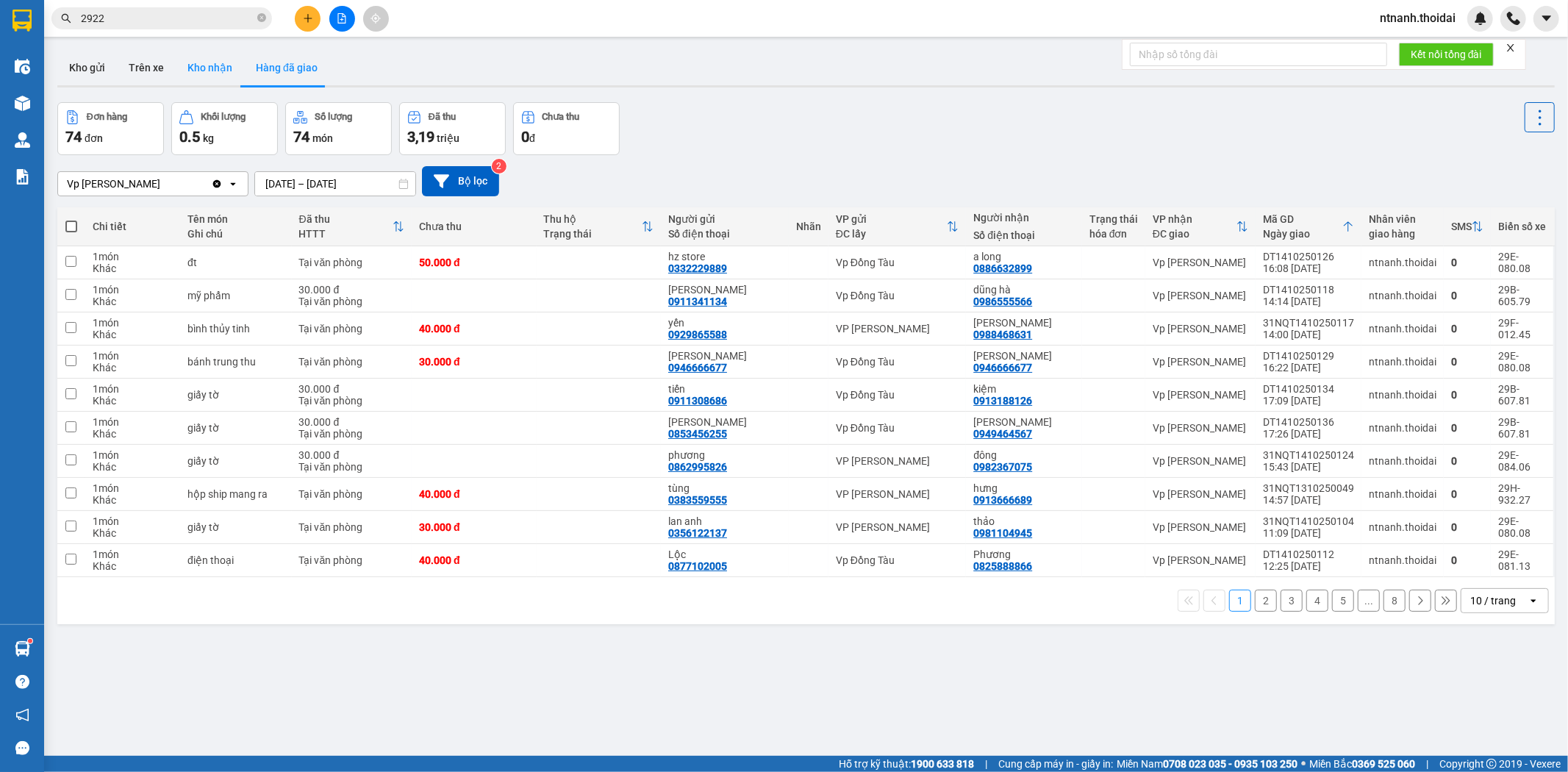
click at [219, 65] on button "Kho nhận" at bounding box center [210, 68] width 68 height 35
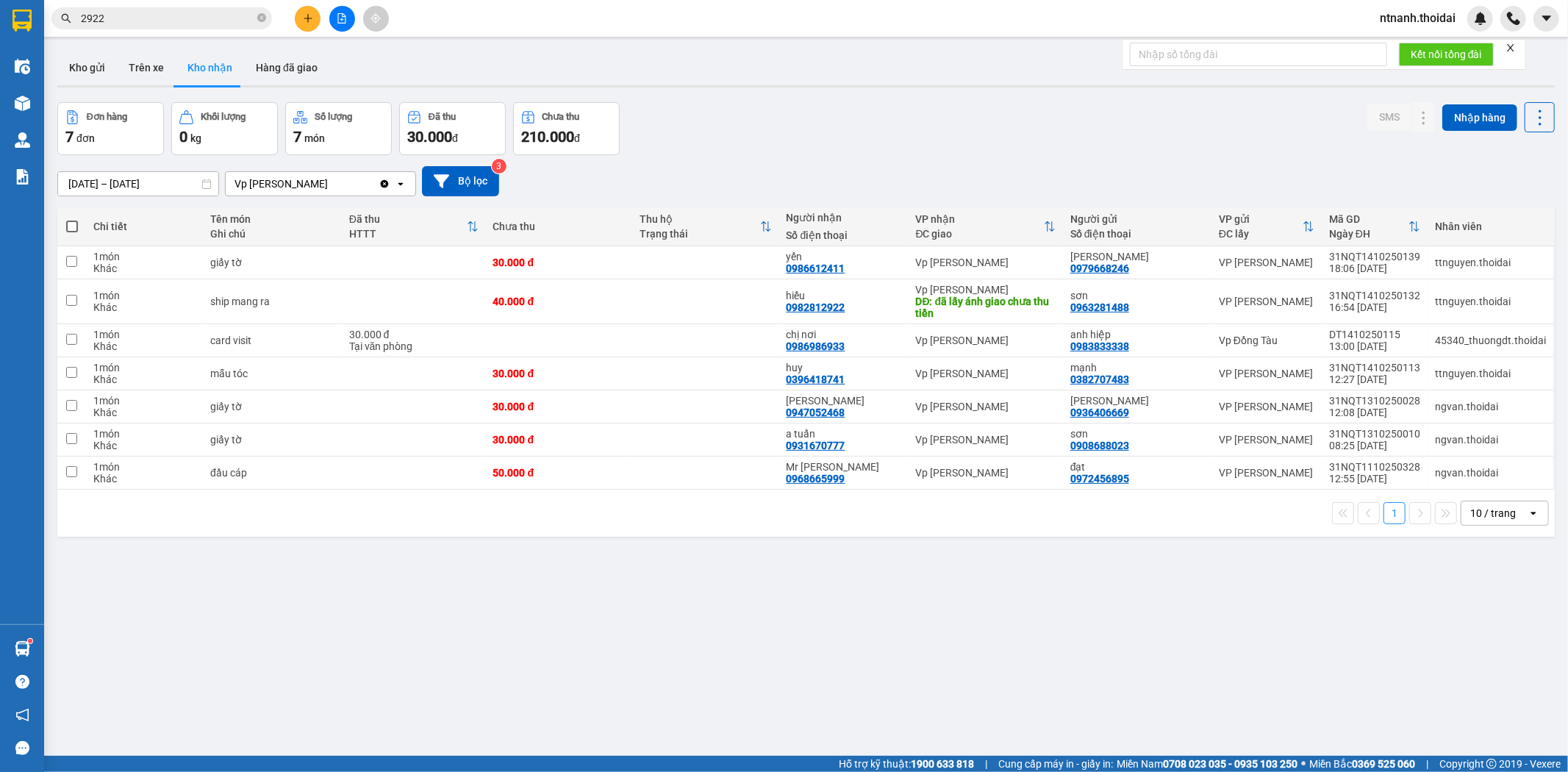
click at [1452, 21] on span "ntnanh.thoidai" at bounding box center [1417, 18] width 100 height 18
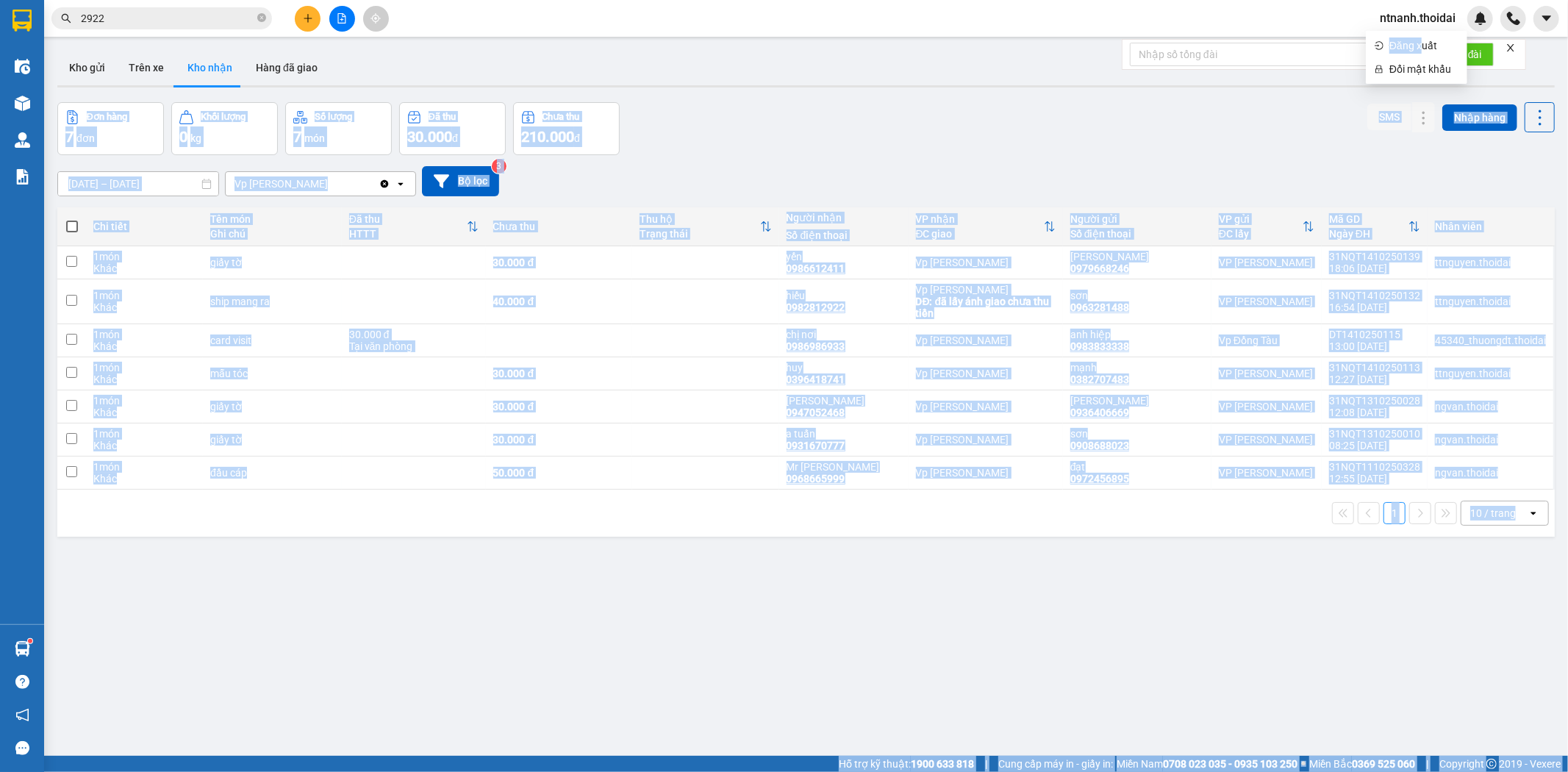
drag, startPoint x: 1420, startPoint y: 38, endPoint x: 899, endPoint y: 76, distance: 522.4
click at [901, 76] on body "Kết quả tìm kiếm ( 106 ) Bộ lọc Mã ĐH Trạng thái Món hàng Thu hộ Tổng cước Chưa…" at bounding box center [784, 386] width 1568 height 772
click at [106, 69] on button "Kho gửi" at bounding box center [87, 68] width 60 height 35
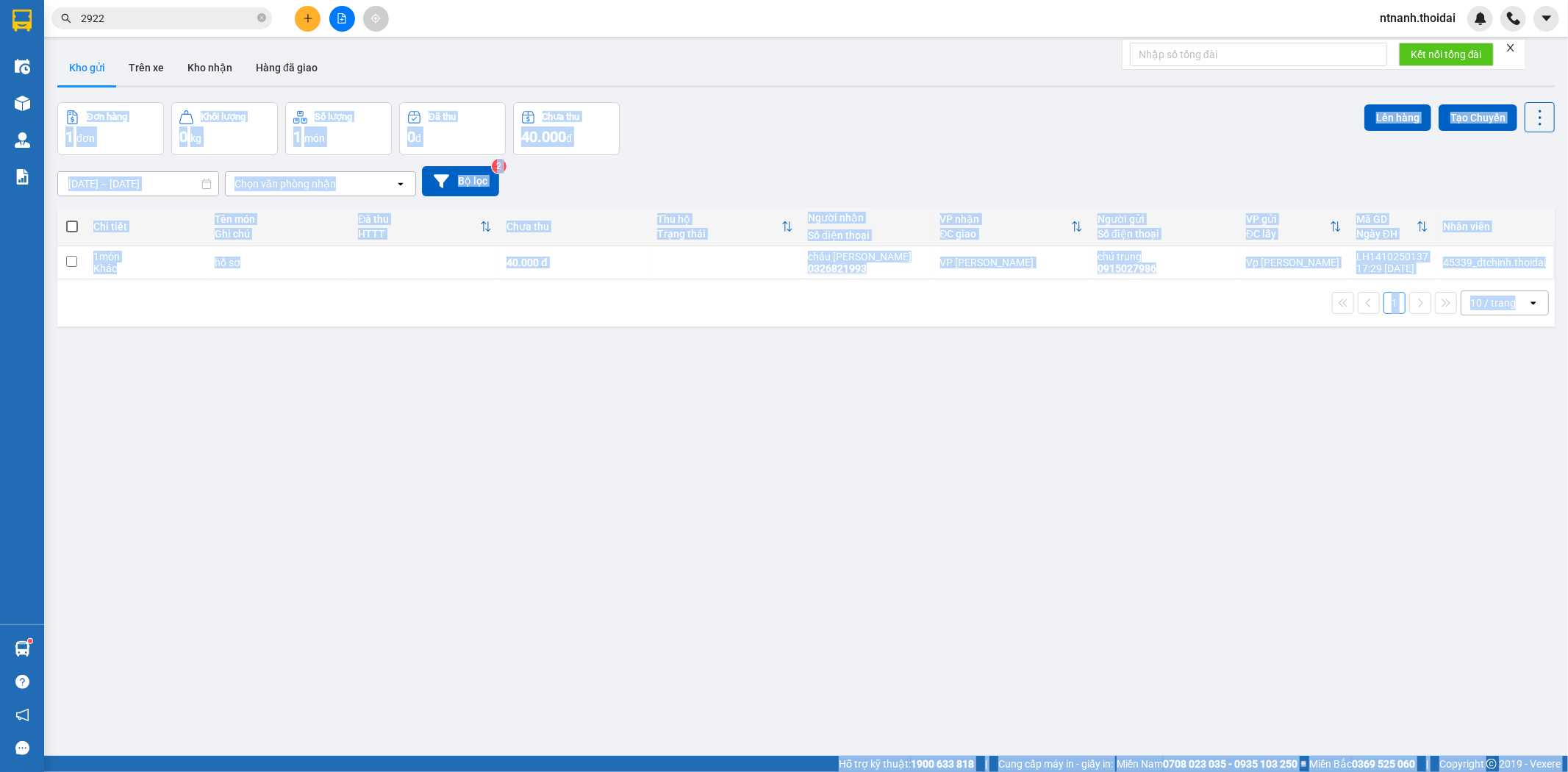
click at [96, 65] on button "Kho gửi" at bounding box center [87, 68] width 60 height 35
click at [362, 444] on div "ver 1.8.147 Kho gửi Trên xe Kho nhận Hàng đã giao Đơn hàng 1 đơn Khối lượng 0 k…" at bounding box center [806, 429] width 1509 height 772
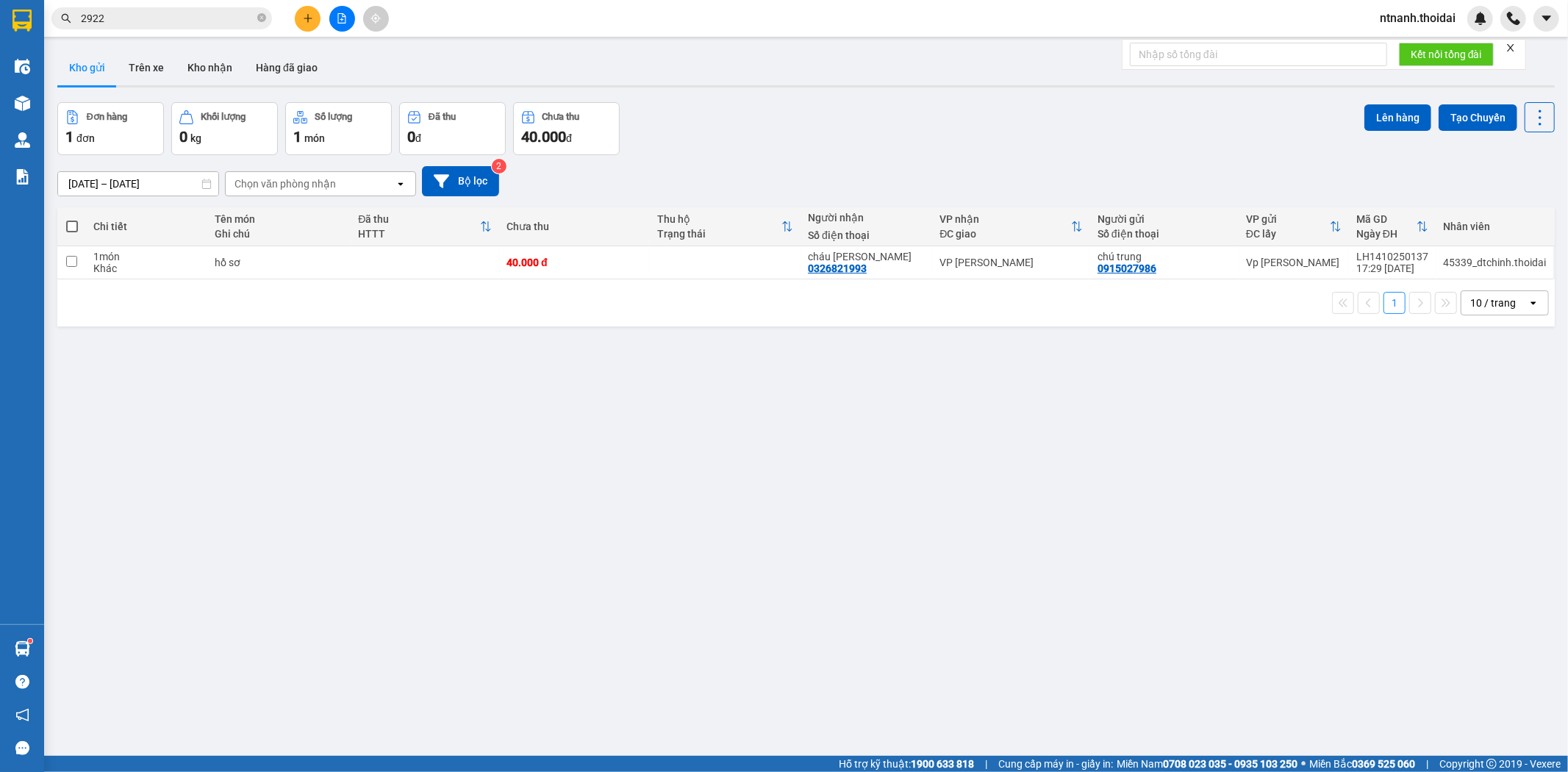
click at [1456, 14] on span "ntnanh.thoidai" at bounding box center [1417, 18] width 100 height 18
click at [1431, 38] on span "Đăng xuất" at bounding box center [1423, 45] width 69 height 16
